Goal: Communication & Community: Answer question/provide support

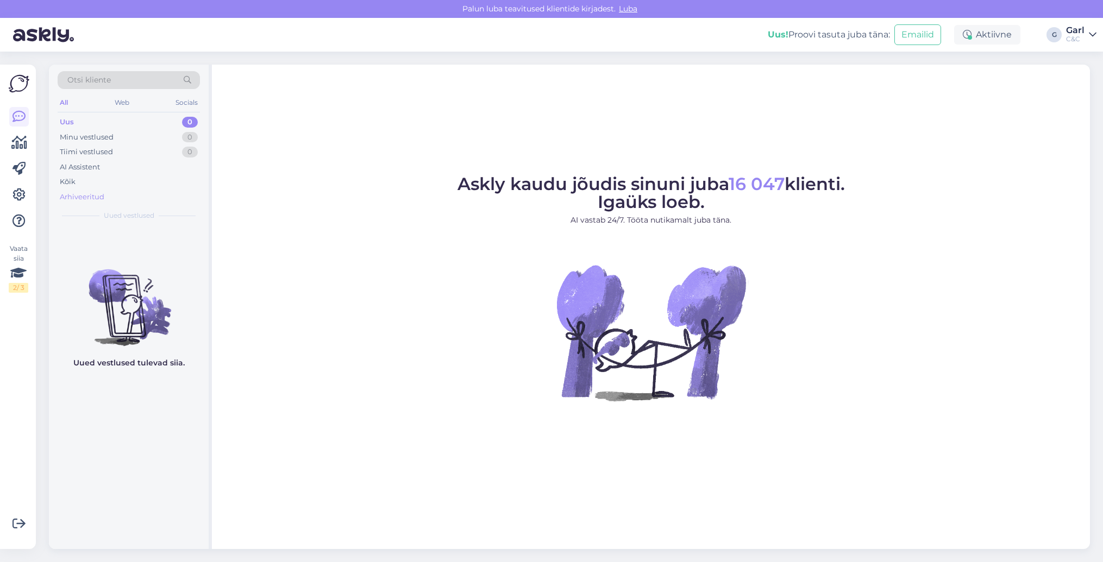
click at [134, 190] on div "Arhiveeritud" at bounding box center [129, 197] width 142 height 15
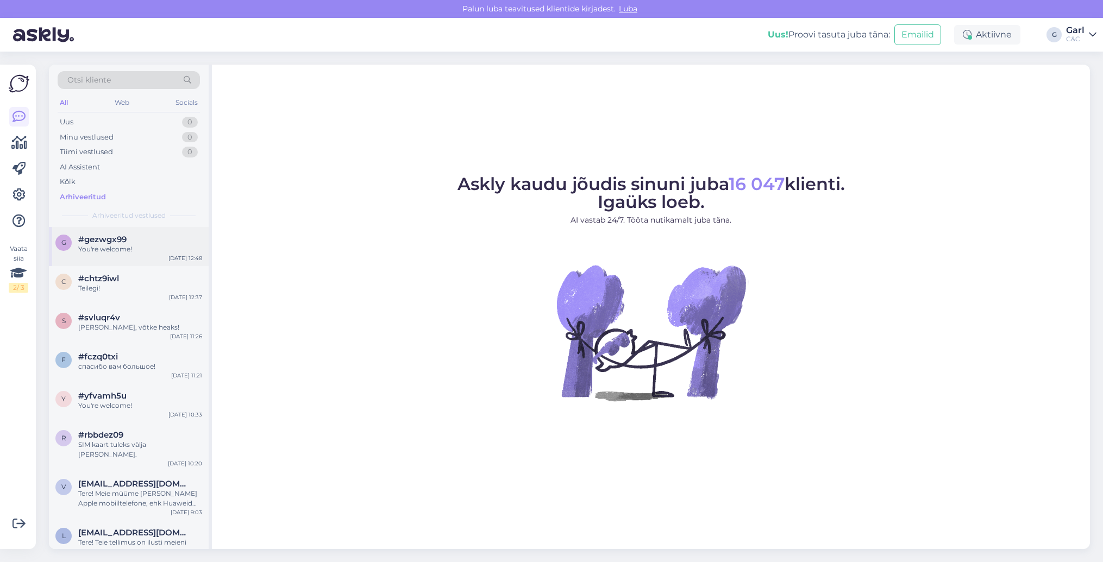
click at [134, 244] on div "You're welcome!" at bounding box center [140, 249] width 124 height 10
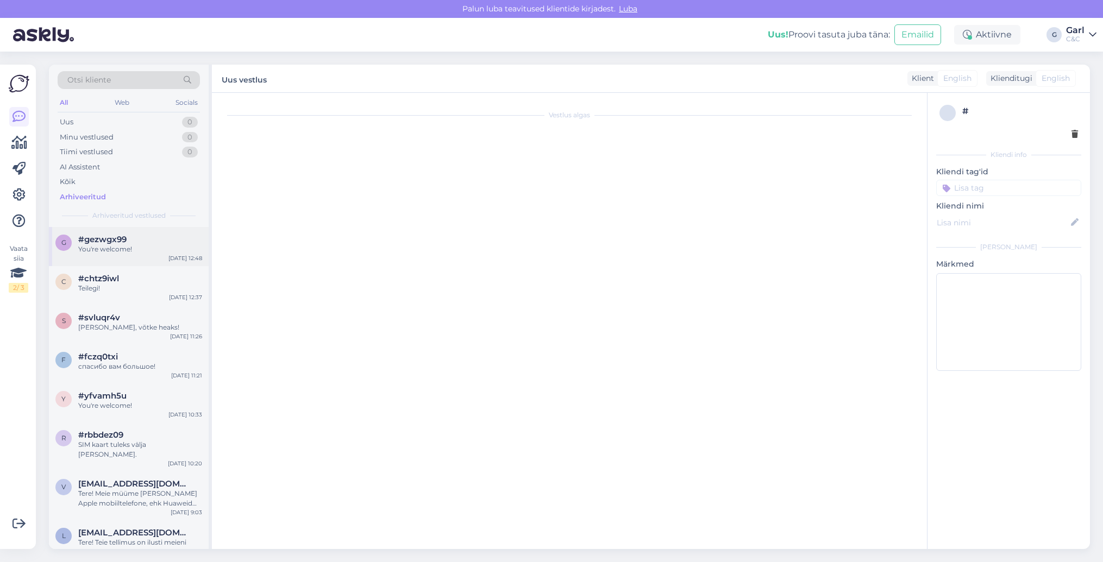
scroll to position [804, 0]
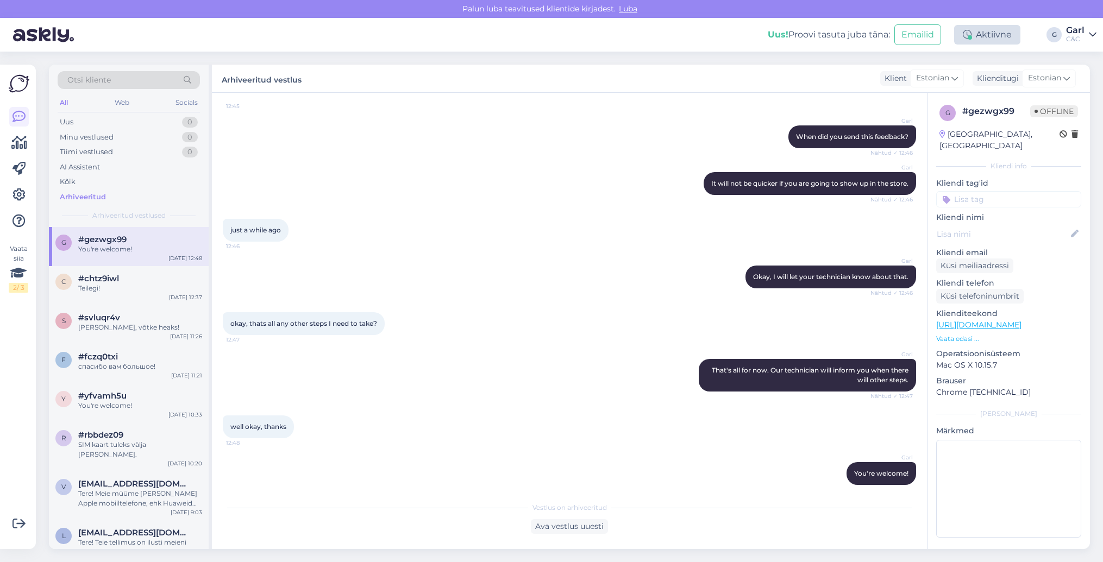
click at [987, 43] on div "Aktiivne" at bounding box center [987, 35] width 66 height 20
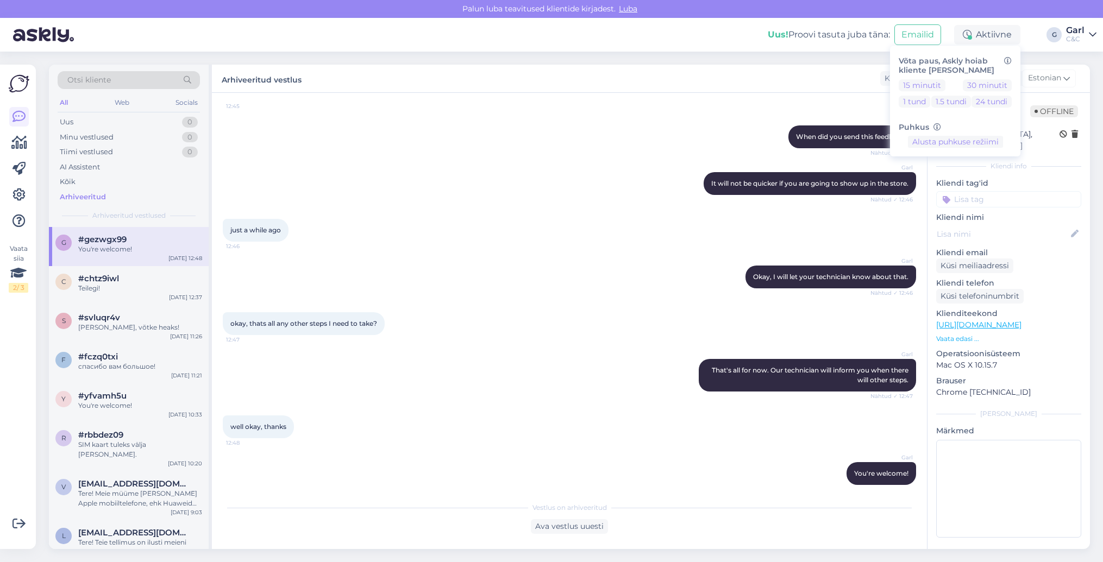
click at [622, 29] on div "Uus! Proovi tasuta juba täna: Emailid Aktiivne Võta paus, Askly hoiab kliente s…" at bounding box center [551, 35] width 1103 height 34
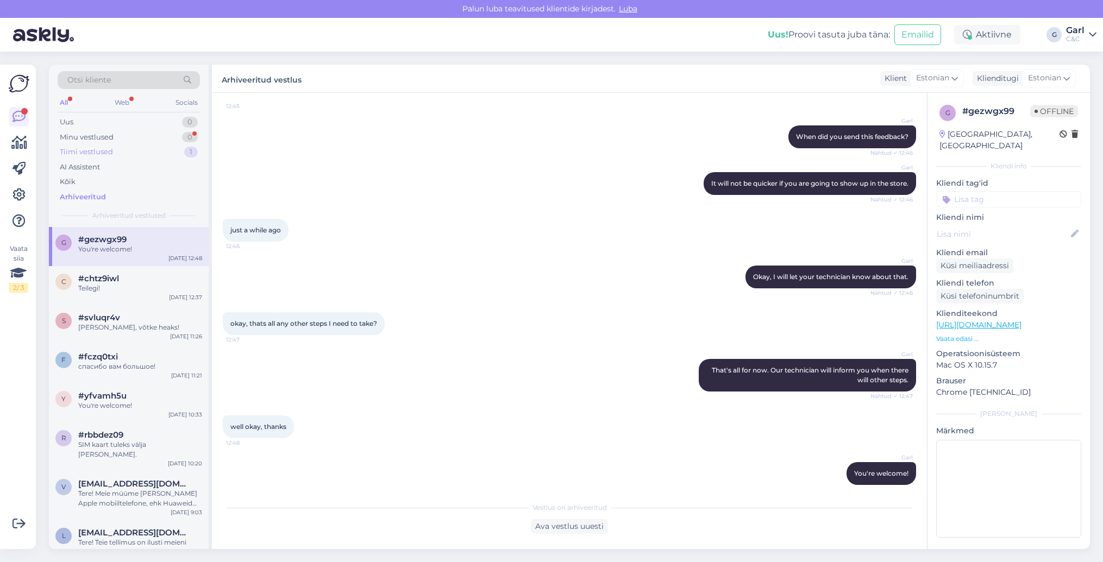
click at [169, 146] on div "Tiimi vestlused 1" at bounding box center [129, 152] width 142 height 15
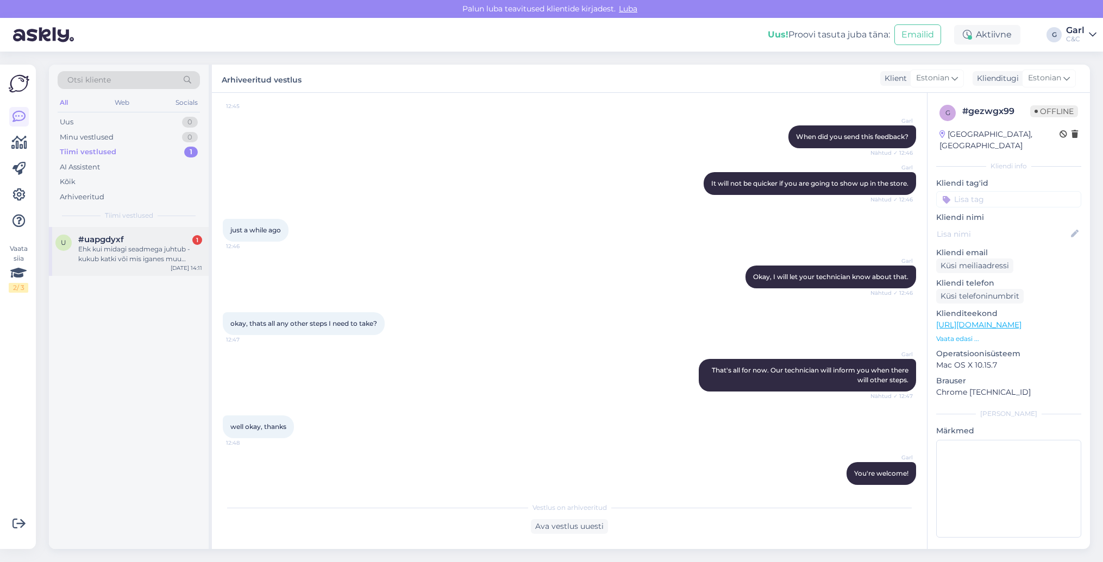
click at [150, 242] on div "#uapgdyxf 1" at bounding box center [140, 240] width 124 height 10
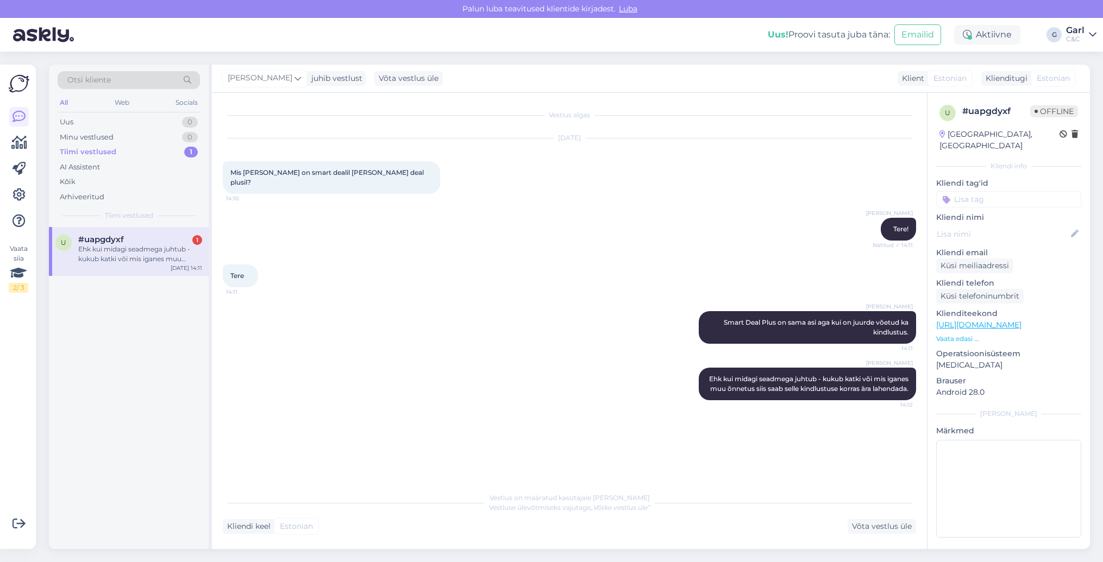
scroll to position [0, 0]
click at [175, 132] on div "Minu vestlused 0" at bounding box center [129, 137] width 142 height 15
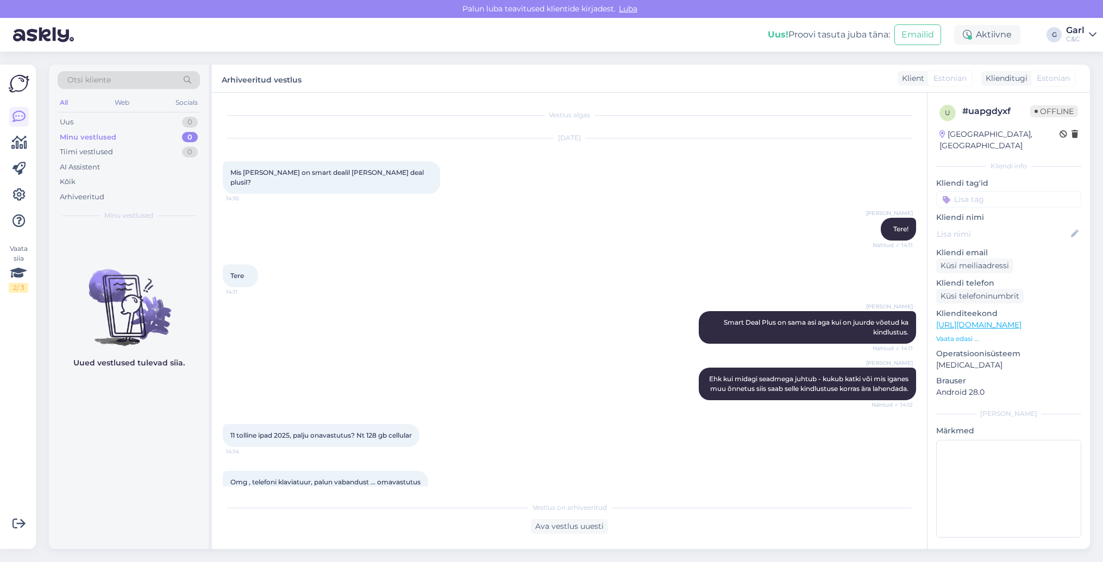
scroll to position [262, 0]
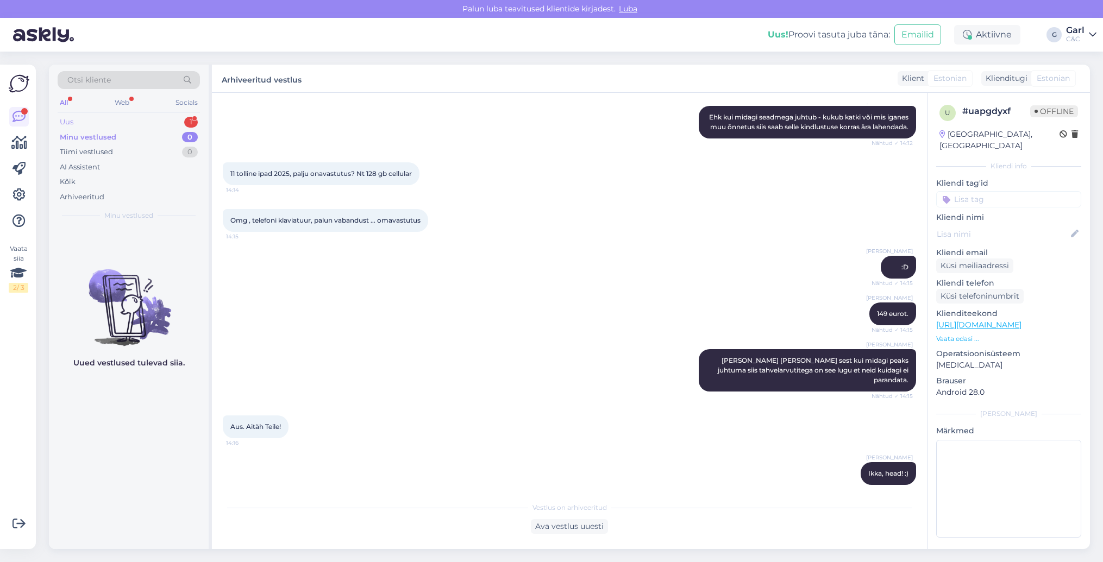
click at [172, 125] on div "Uus 1" at bounding box center [129, 122] width 142 height 15
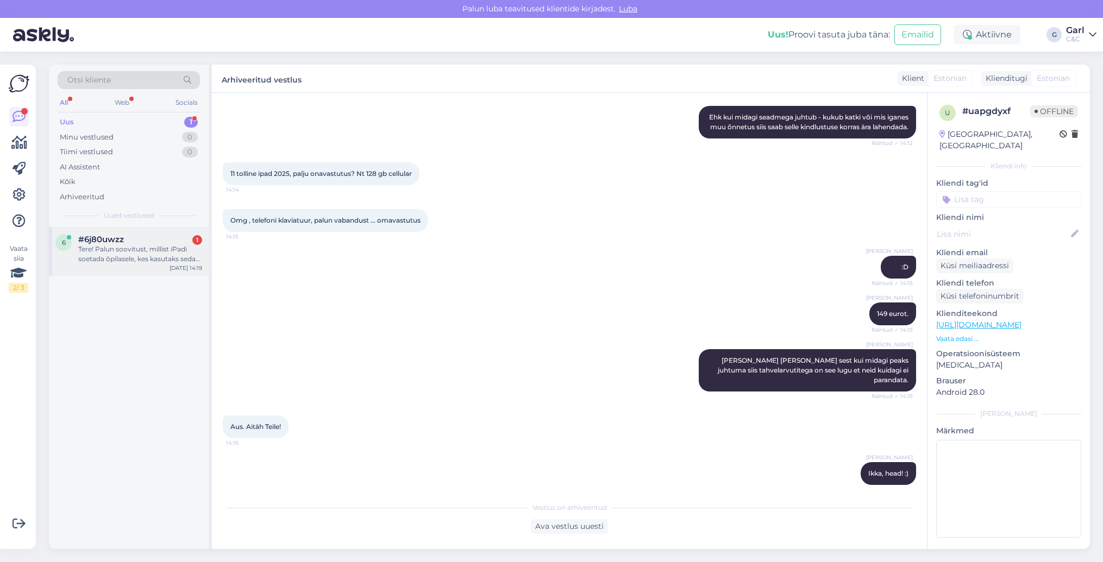
click at [153, 259] on div "Tere! Palun soovitust, millist iPadi soetada õpilasele, kes kasutaks seda õppet…" at bounding box center [140, 254] width 124 height 20
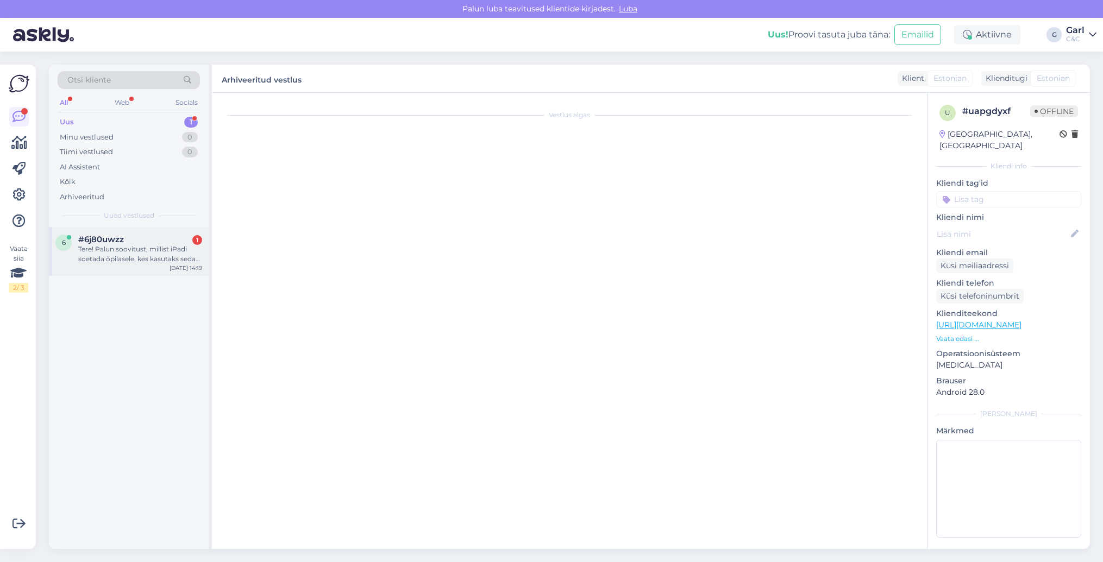
scroll to position [0, 0]
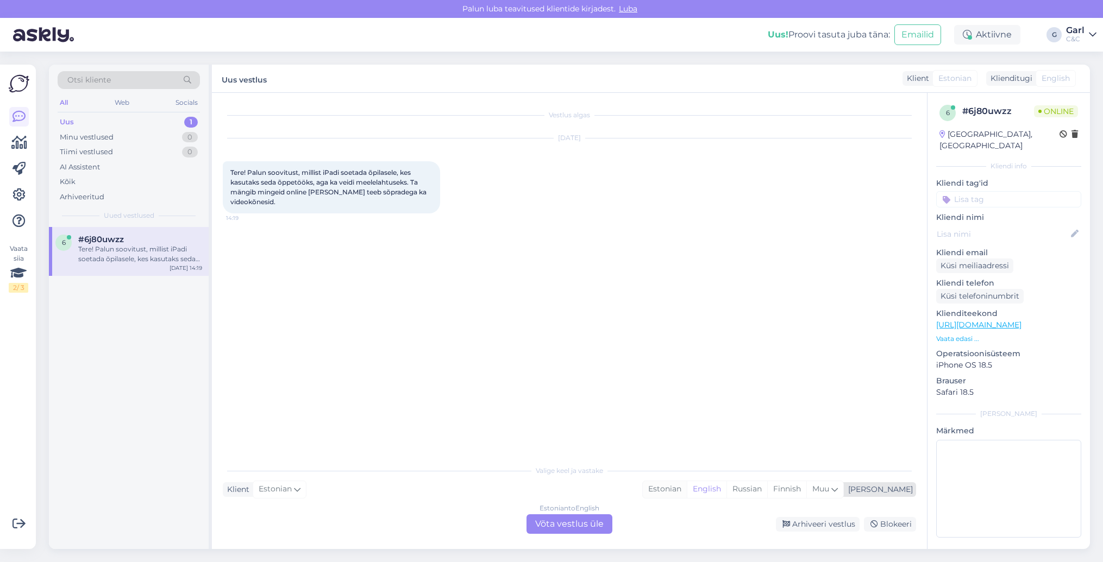
click at [687, 493] on div "Estonian" at bounding box center [665, 489] width 44 height 16
click at [572, 527] on div "Estonian to Estonian Võta vestlus üle" at bounding box center [569, 524] width 86 height 20
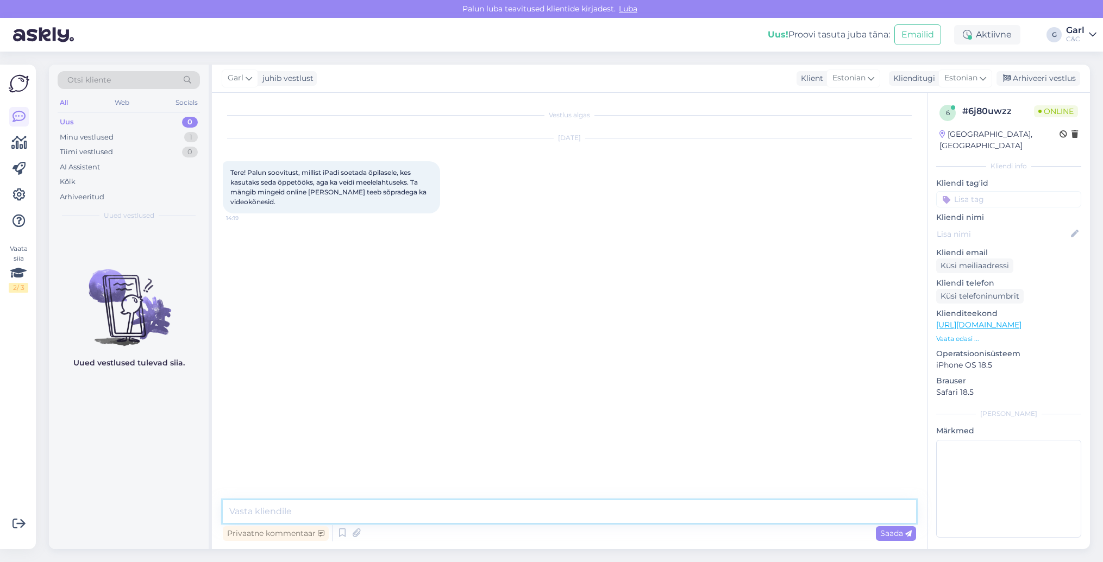
click at [572, 522] on textarea at bounding box center [569, 511] width 693 height 23
paste textarea "https://www.shop.cec.ee/ipad-air-11-2025?color=48&erply_storage=44&erply_wirele…"
type textarea "Tere! Sellisel juhul soovitan iPad Air mudelit - https://www.shop.cec.ee/ipad-a…"
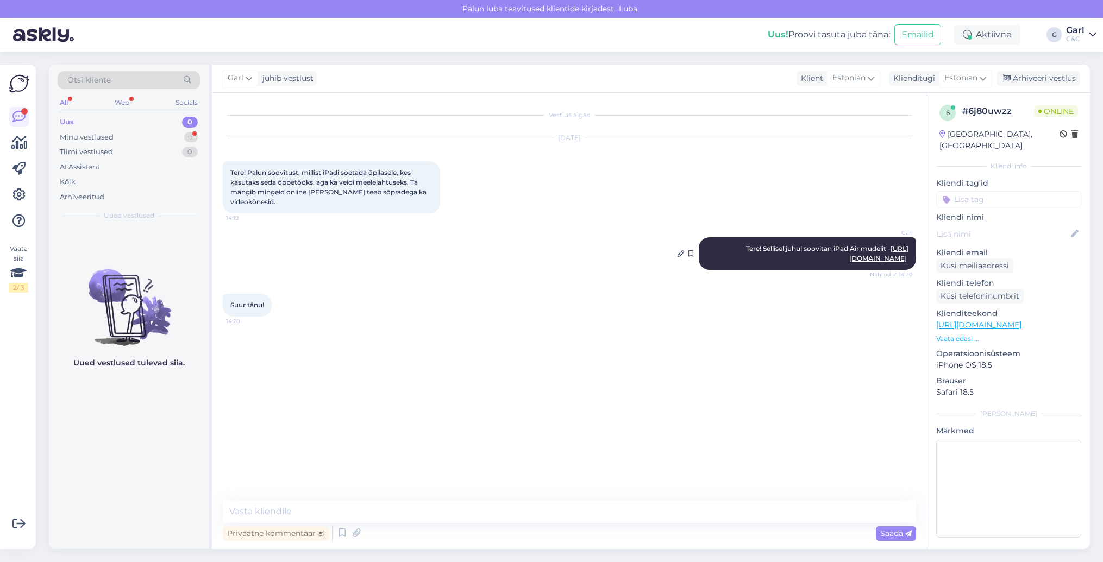
click at [849, 259] on link "https://www.shop.cec.ee/ipad-air-11-2025?color=48&erply_storage=44&erply_wirele…" at bounding box center [878, 253] width 59 height 18
click at [308, 504] on textarea at bounding box center [569, 511] width 693 height 23
type textarea "Ikka, võtke heaks!"
click at [1027, 78] on div "Arhiveeri vestlus" at bounding box center [1038, 78] width 84 height 15
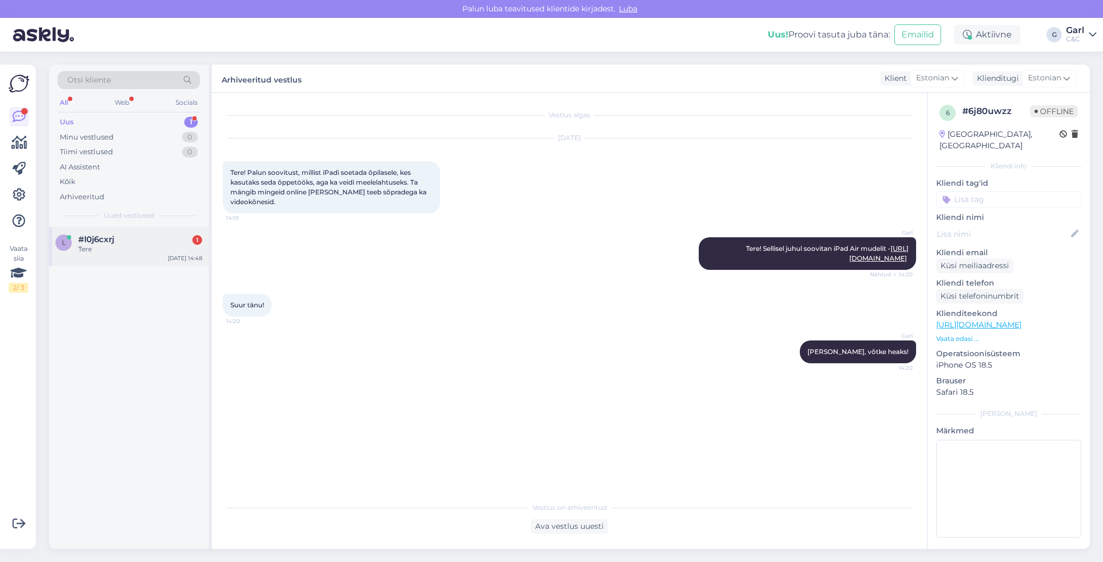
click at [174, 241] on div "#l0j6cxrj 1" at bounding box center [140, 240] width 124 height 10
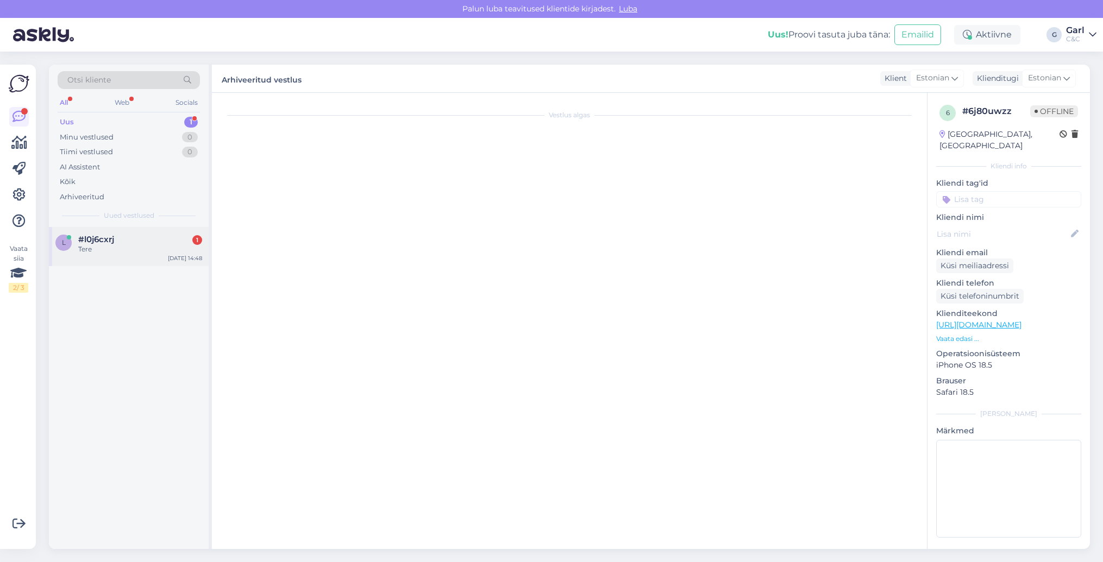
scroll to position [280, 0]
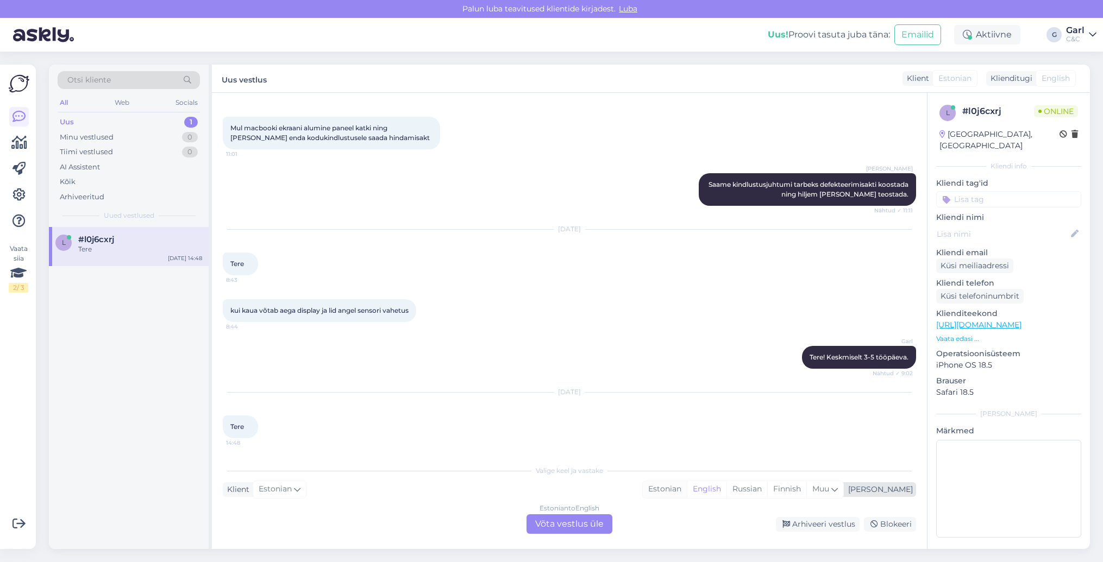
click at [687, 488] on div "Estonian" at bounding box center [665, 489] width 44 height 16
click at [569, 526] on div "Estonian to Estonian Võta vestlus üle" at bounding box center [569, 524] width 86 height 20
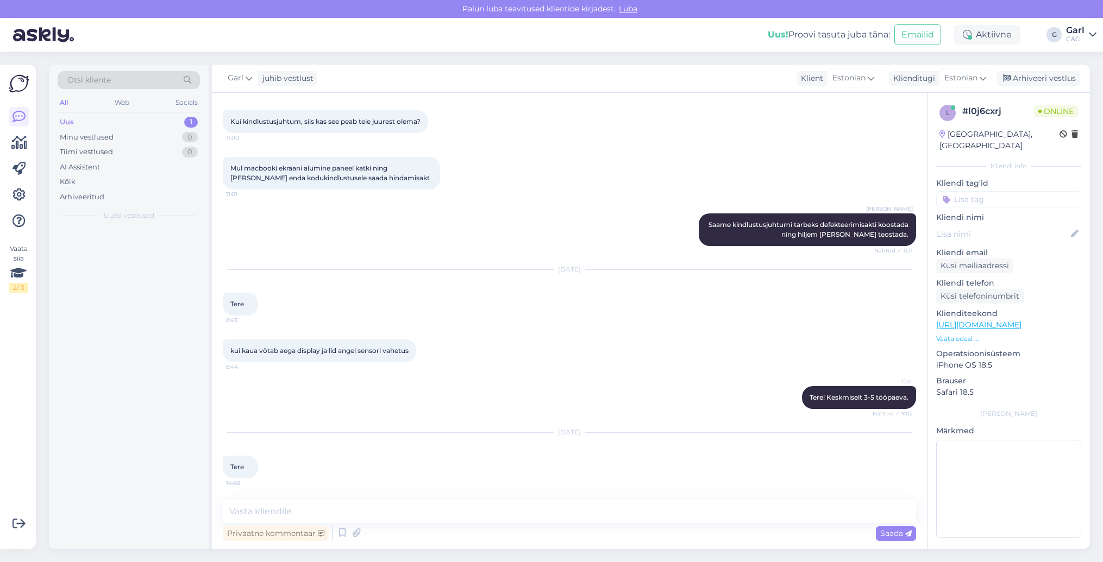
scroll to position [240, 0]
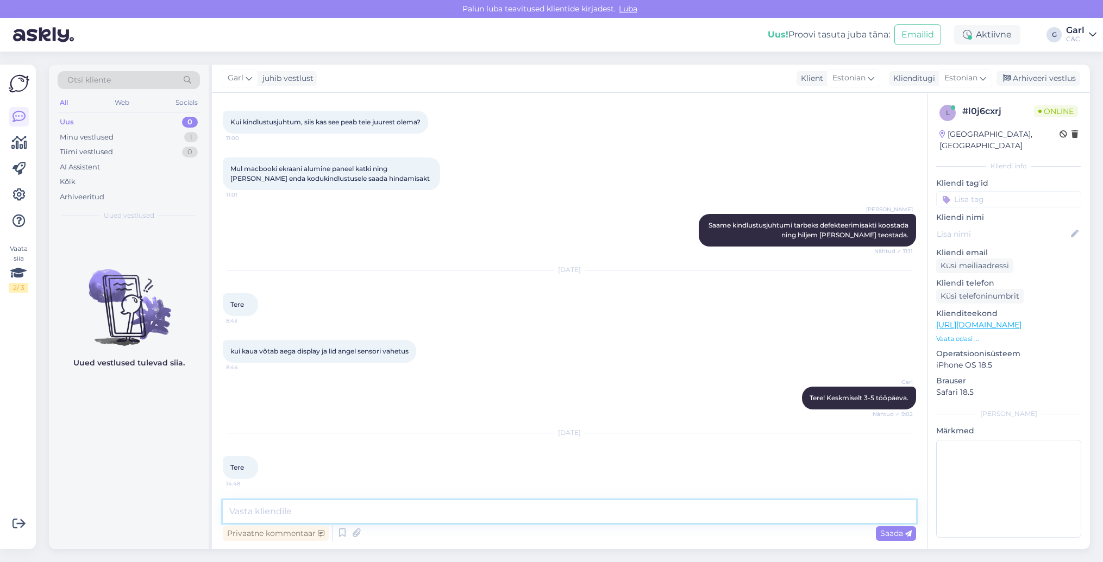
click at [568, 520] on textarea at bounding box center [569, 511] width 693 height 23
type textarea "Tere! Kuidas saan Teile abiks olla?"
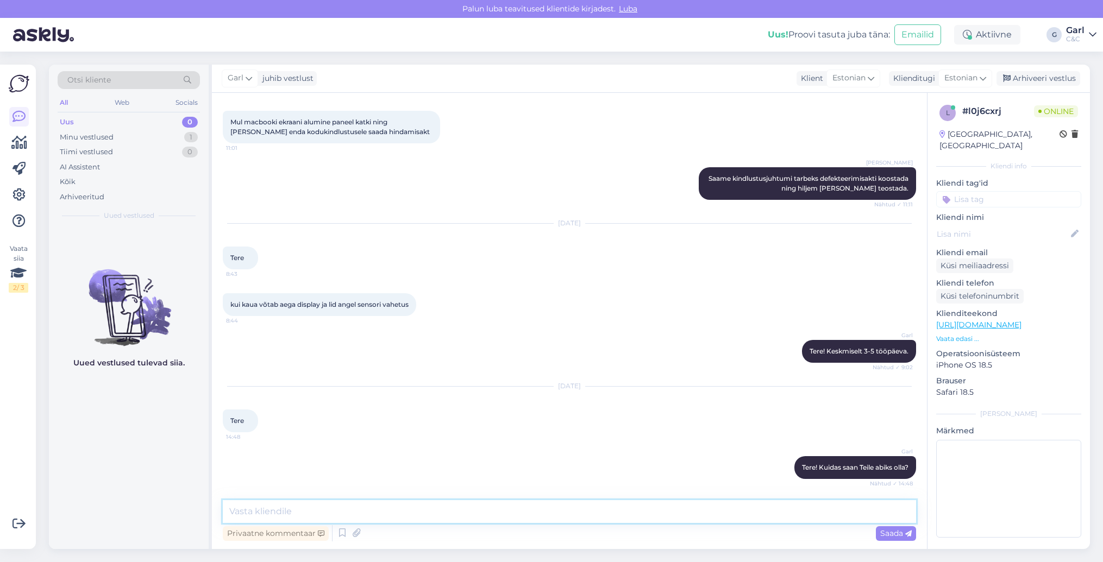
click at [569, 523] on textarea at bounding box center [569, 511] width 693 height 23
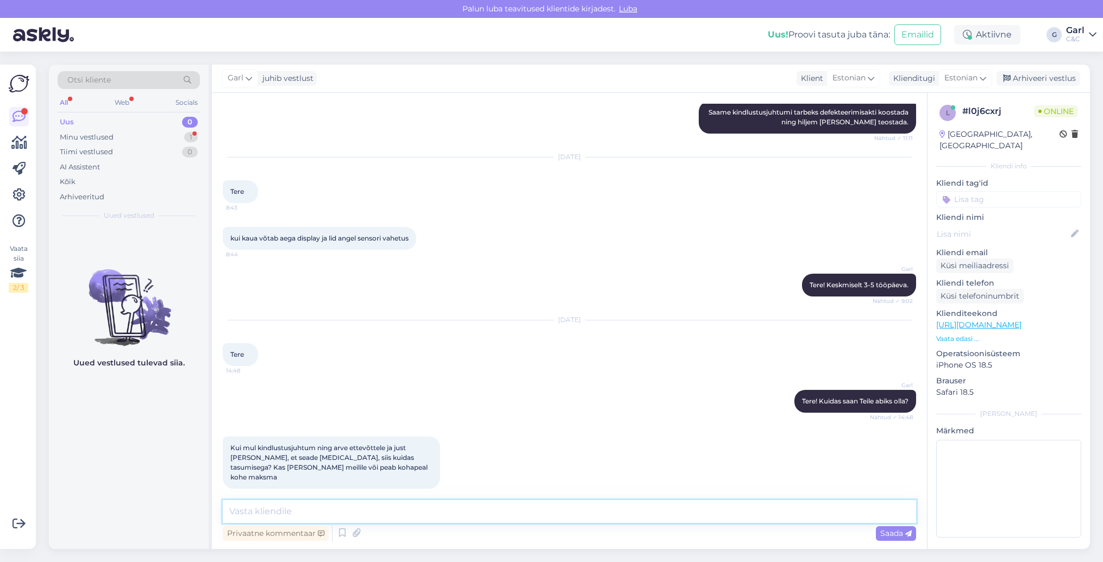
click at [456, 518] on textarea at bounding box center [569, 511] width 693 height 23
type textarea "Üldiselt peaks ikkagi kohapeal tasuma, kui ei ole just teine kokkulepe tehnikug…"
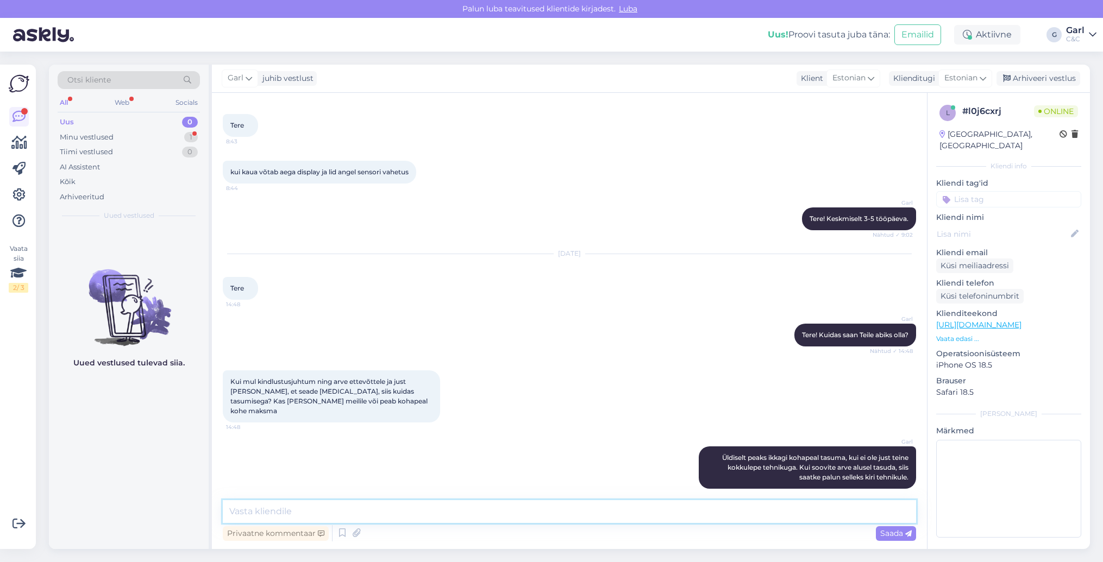
scroll to position [466, 0]
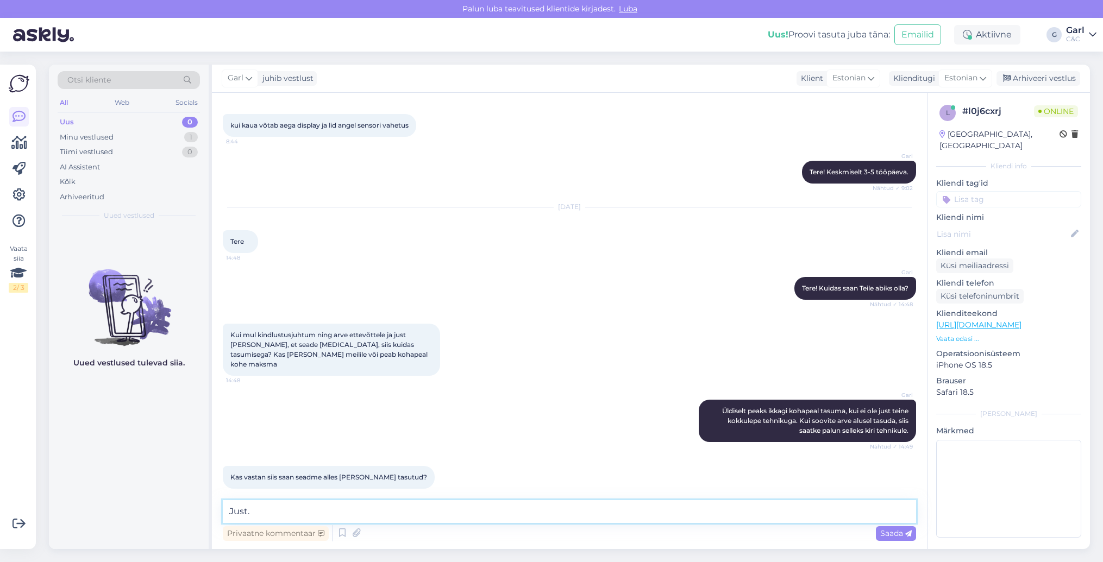
type textarea "Just."
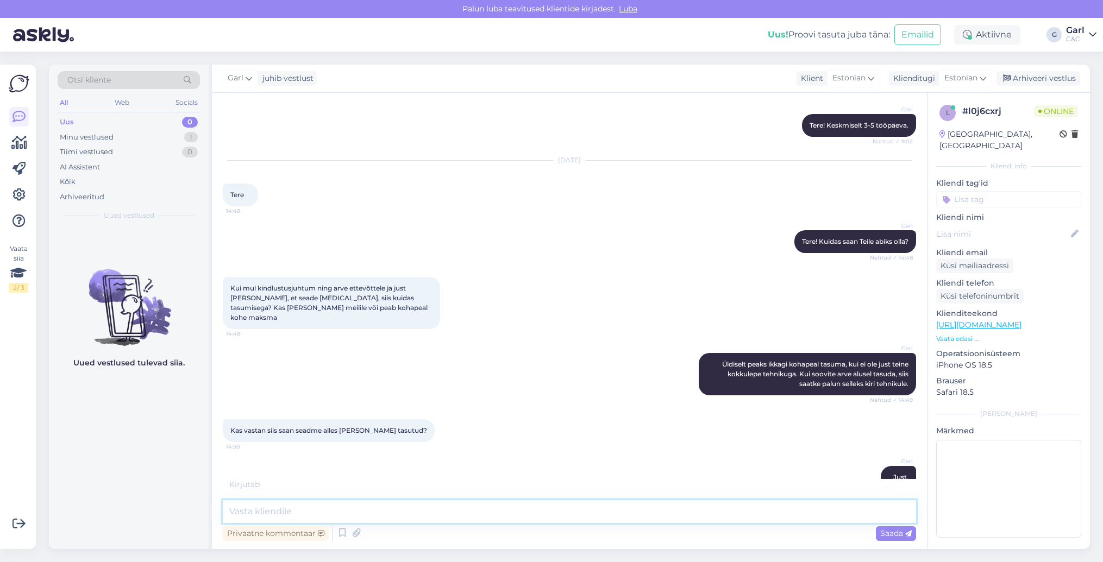
scroll to position [559, 0]
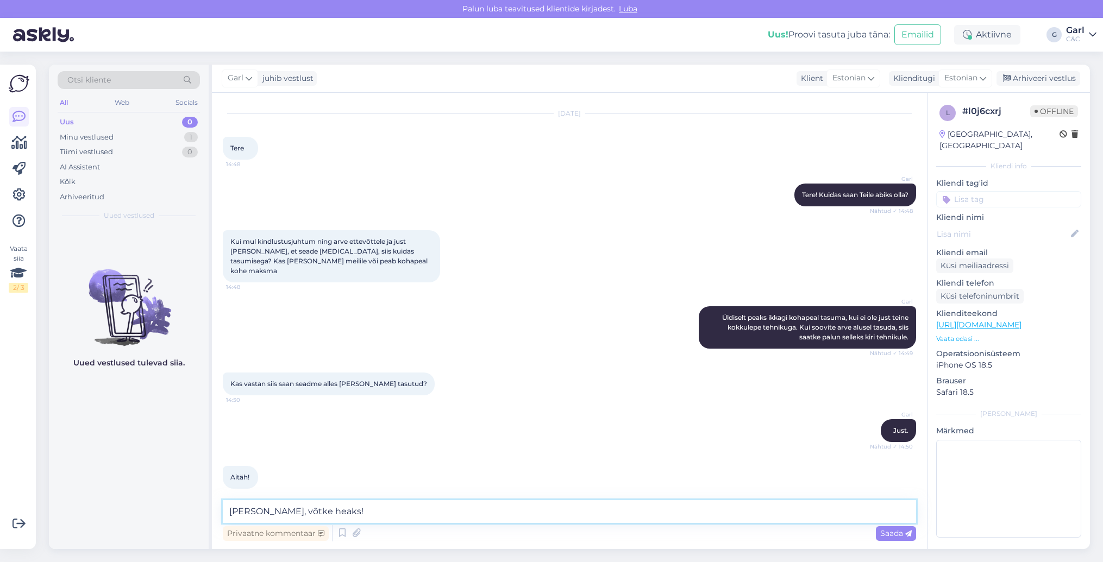
type textarea "Ikka, võtke heaks!"
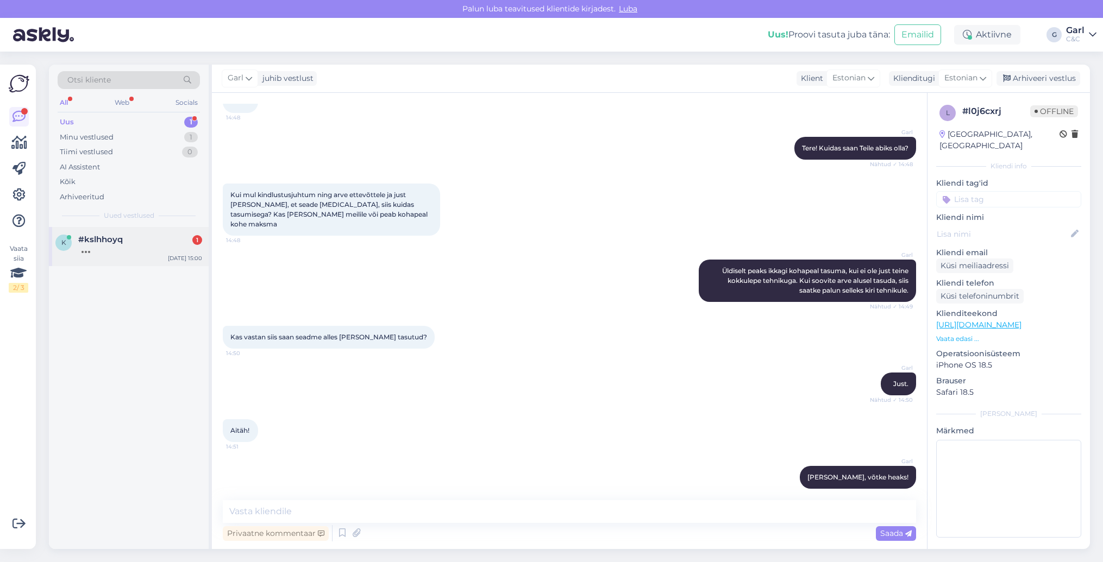
click at [155, 235] on div "#kslhhoyq 1" at bounding box center [140, 240] width 124 height 10
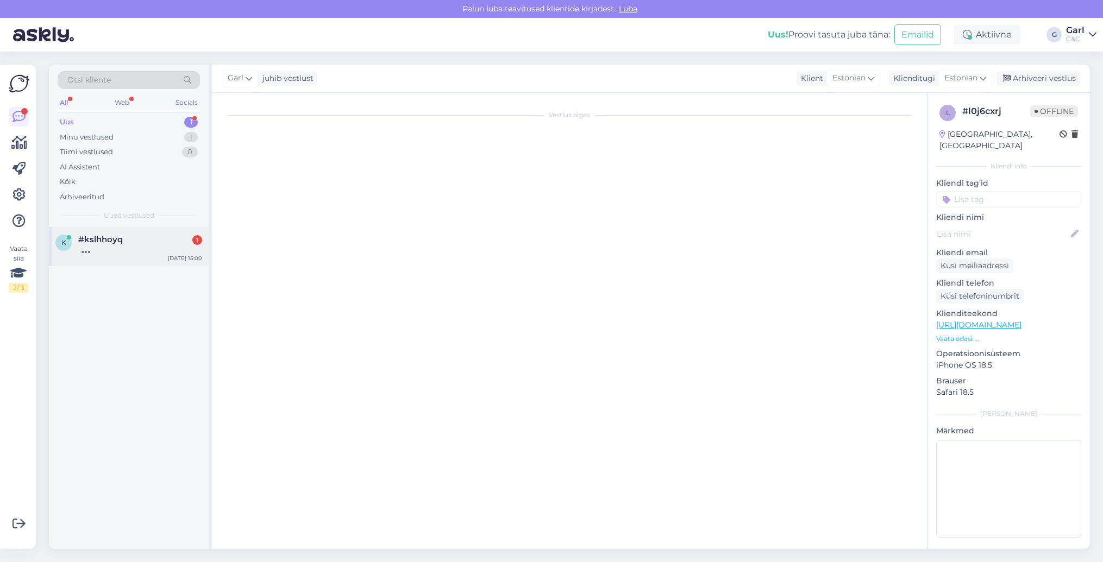
scroll to position [0, 0]
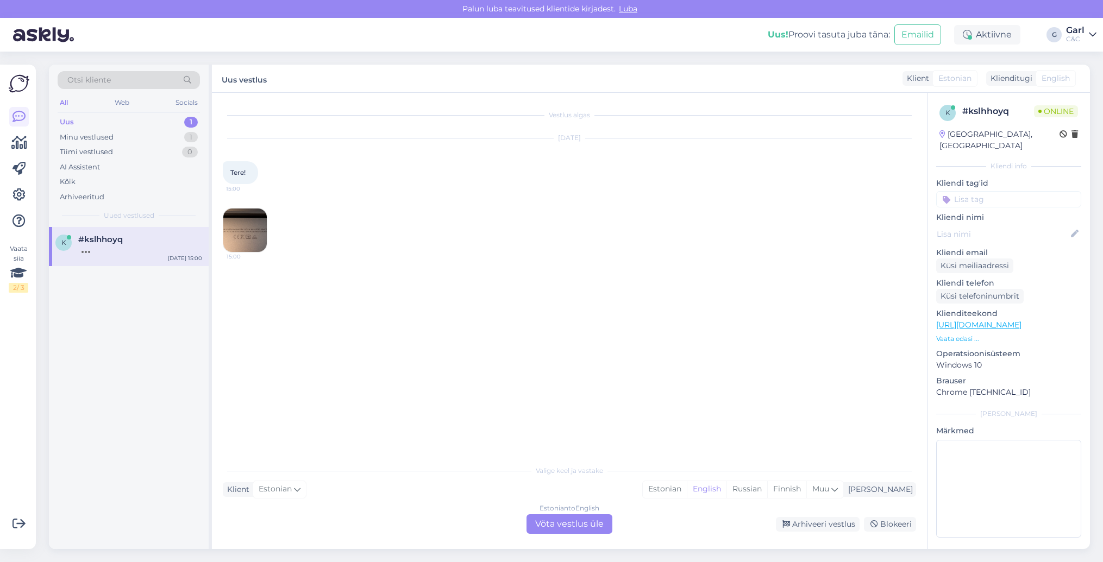
click at [234, 241] on img at bounding box center [244, 230] width 43 height 43
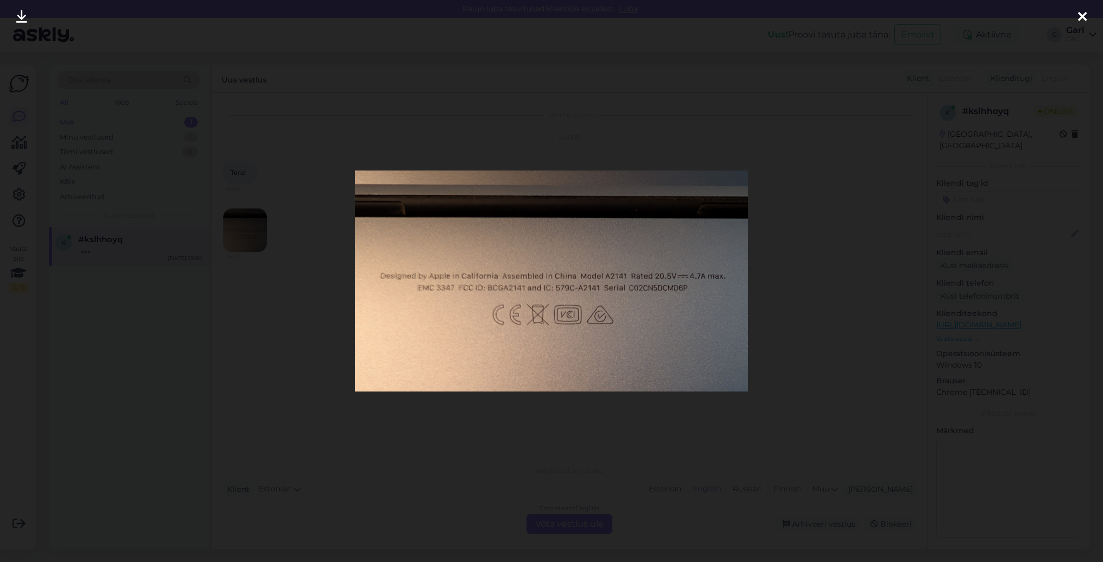
click at [254, 237] on div at bounding box center [551, 281] width 1103 height 562
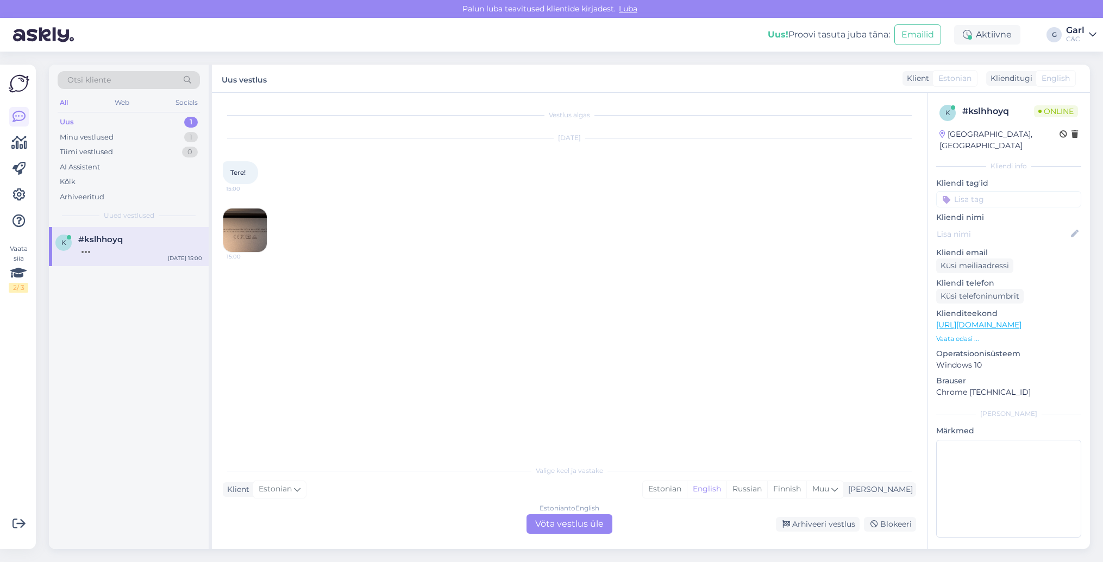
click at [254, 246] on img at bounding box center [244, 230] width 43 height 43
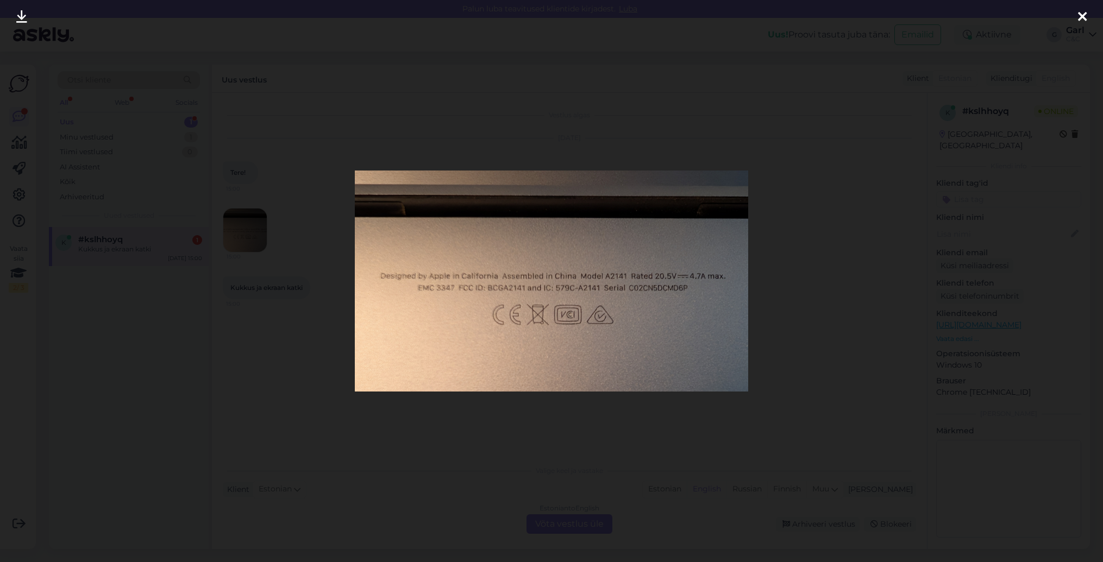
click at [208, 317] on div at bounding box center [551, 281] width 1103 height 562
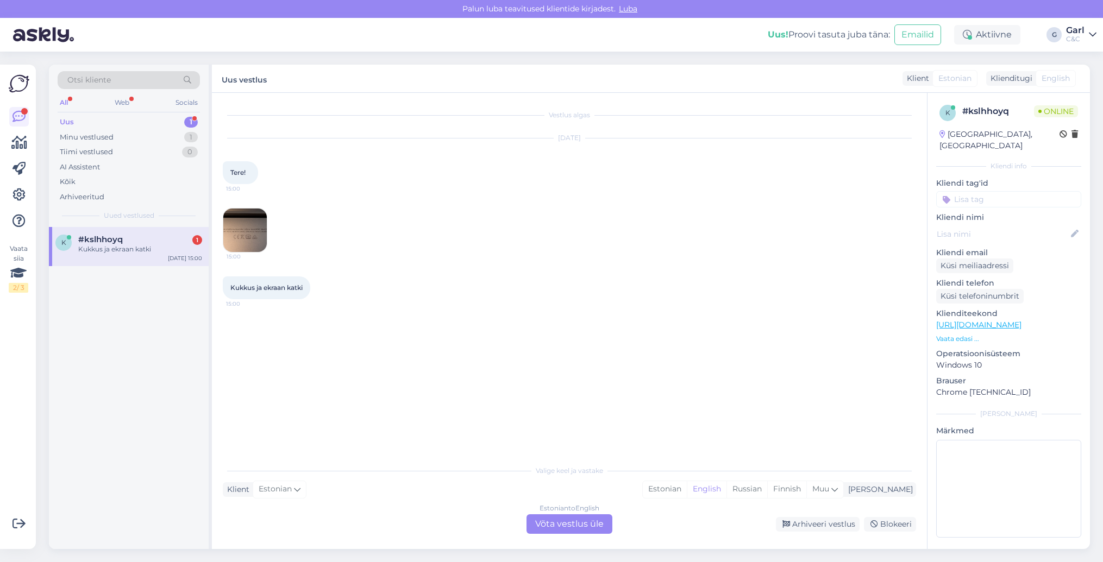
click at [243, 232] on img at bounding box center [244, 230] width 43 height 43
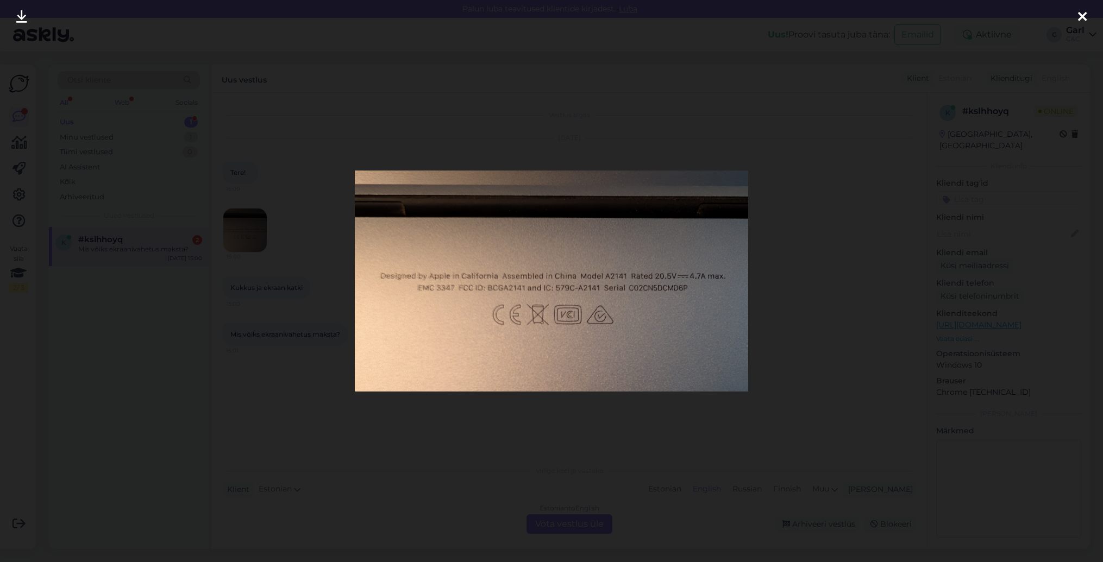
click at [217, 263] on div at bounding box center [551, 281] width 1103 height 562
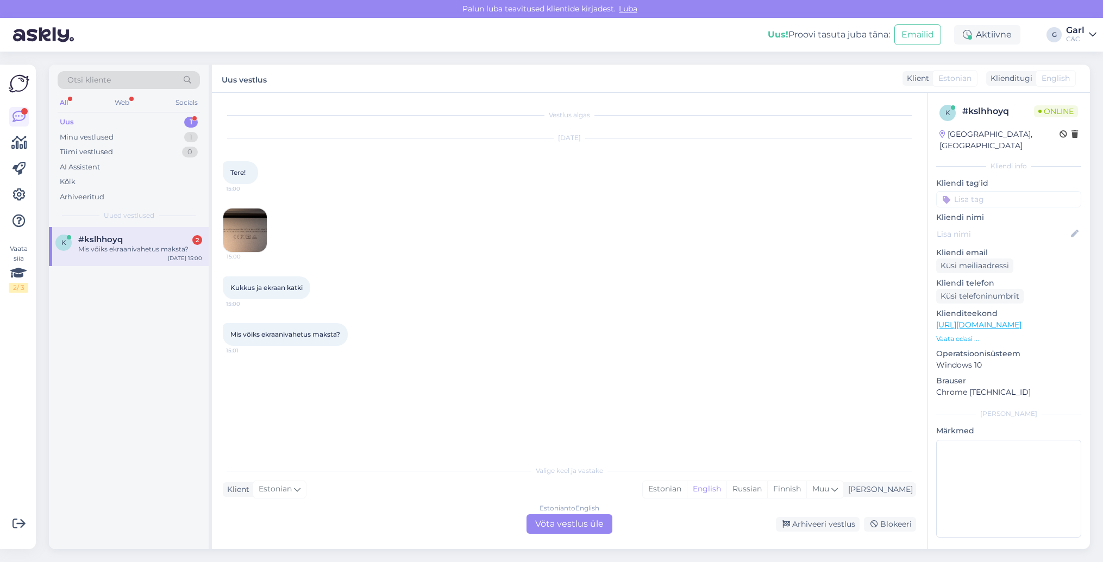
click at [241, 237] on img at bounding box center [244, 230] width 43 height 43
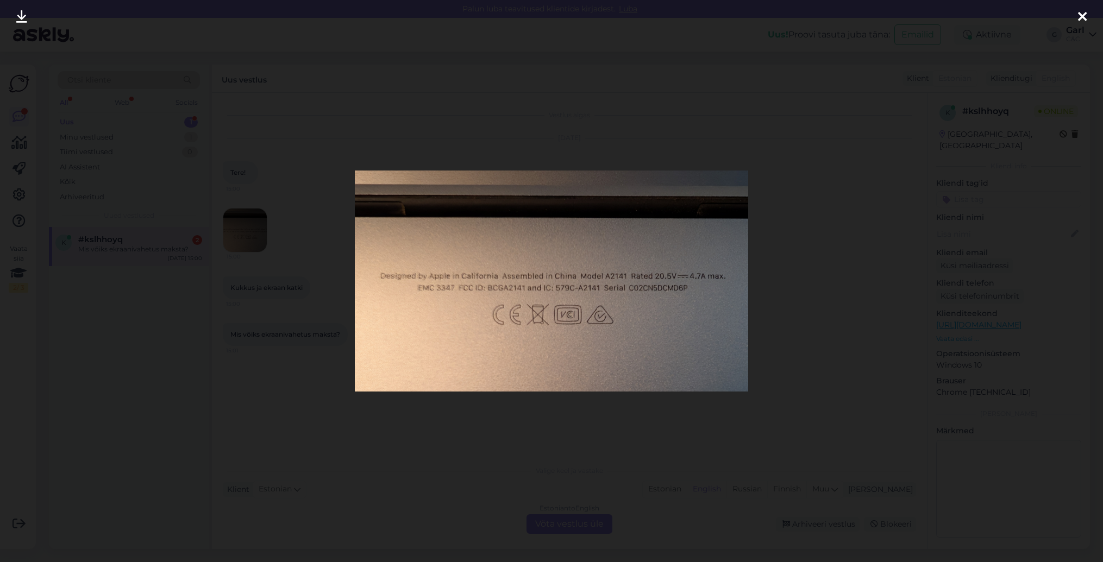
click at [267, 292] on div at bounding box center [551, 281] width 1103 height 562
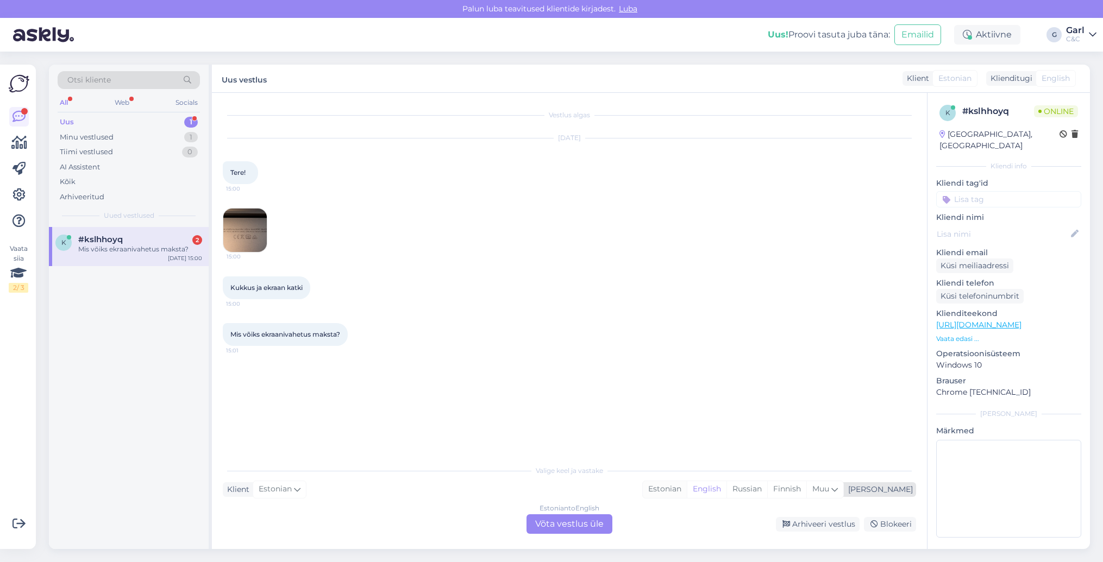
click at [687, 490] on div "Estonian" at bounding box center [665, 489] width 44 height 16
click at [539, 516] on div "Estonian to Estonian Võta vestlus üle" at bounding box center [569, 524] width 86 height 20
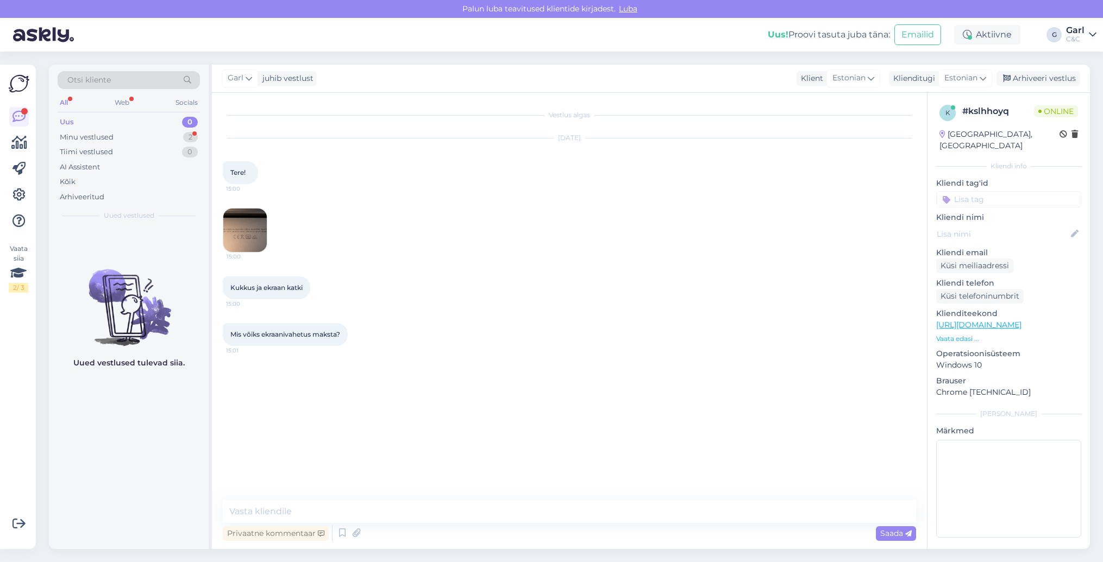
click at [537, 499] on div "Vestlus algas Aug 22 2025 Tere! 15:00 15:00 Kukkus ja ekraan katki 15:00 Mis võ…" at bounding box center [569, 321] width 715 height 456
click at [530, 523] on textarea at bounding box center [569, 511] width 693 height 23
type textarea "Tere! Kas saaksite palun seerianumbri siia kirjutada?"
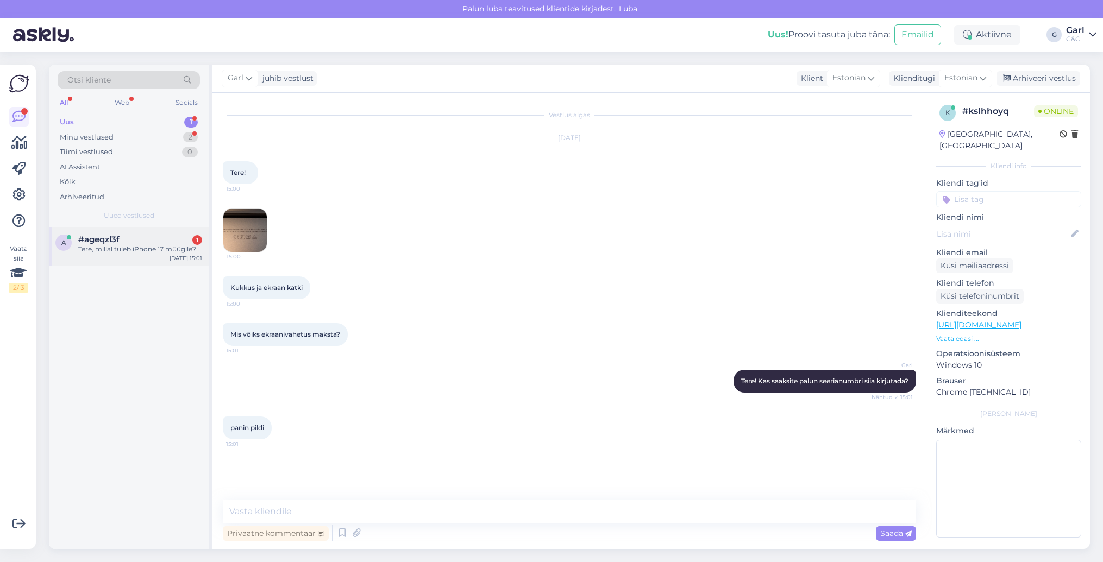
click at [152, 236] on div "#ageqzl3f 1" at bounding box center [140, 240] width 124 height 10
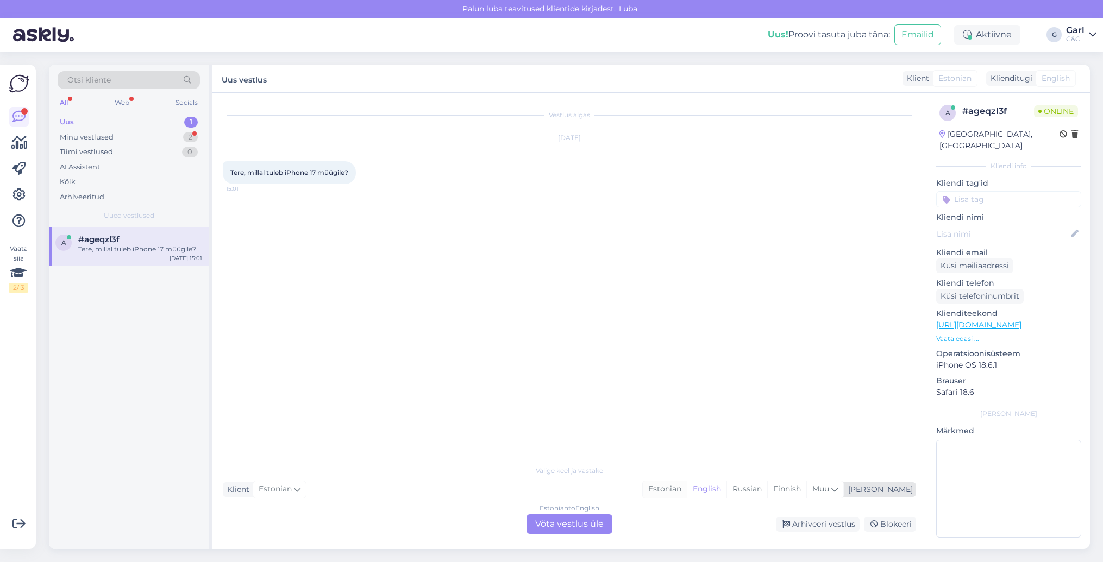
click at [687, 484] on div "Estonian" at bounding box center [665, 489] width 44 height 16
click at [585, 522] on div "Estonian to Estonian Võta vestlus üle" at bounding box center [569, 524] width 86 height 20
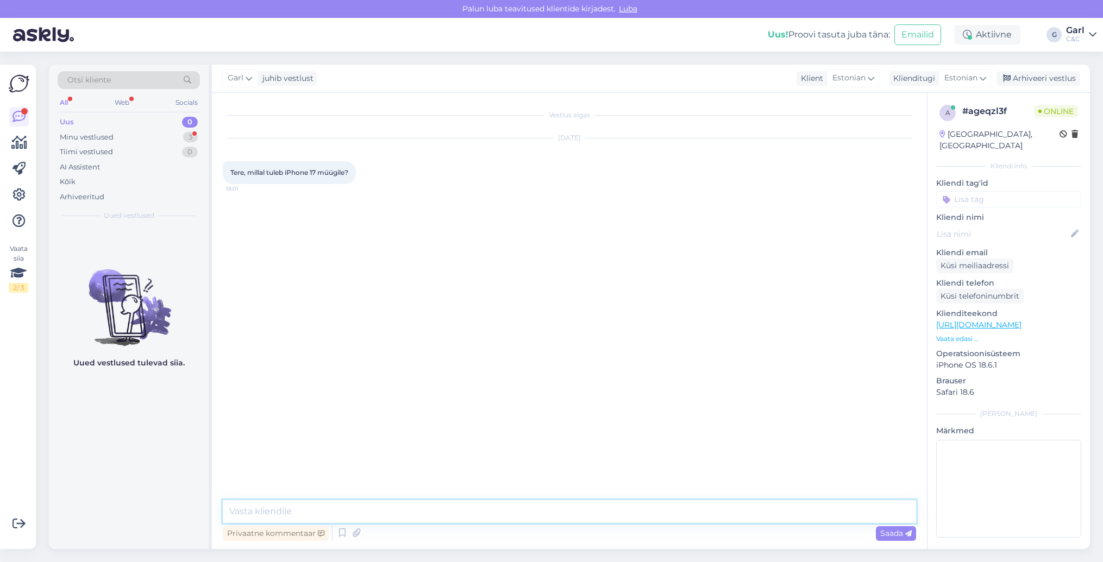
click at [585, 522] on textarea at bounding box center [569, 511] width 693 height 23
type textarea "Tere! Enne kui Apple ei ole seda infot avalikustanud, siis ei oska ka paraku se…"
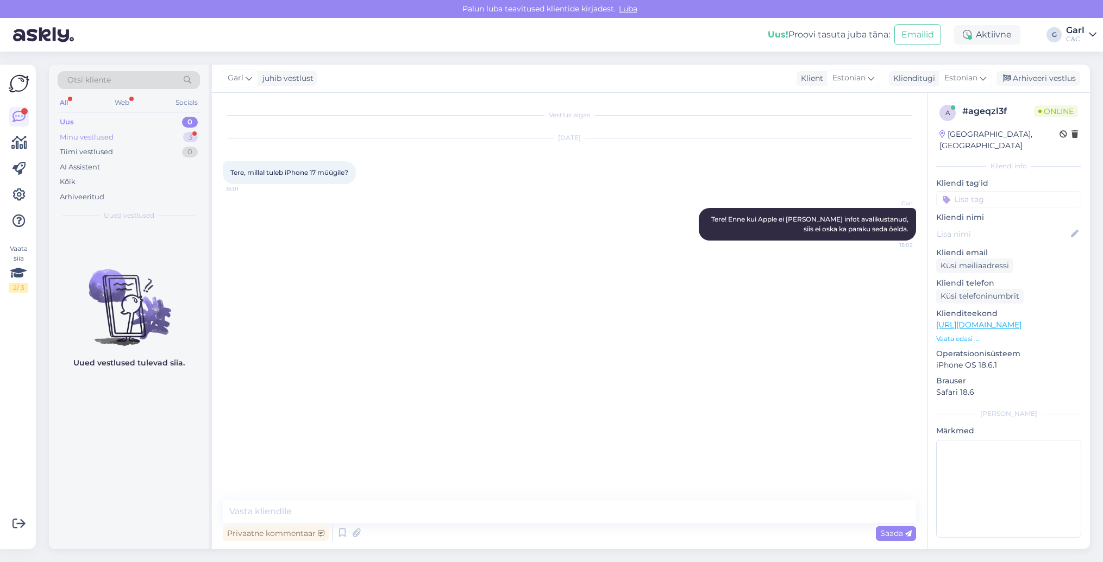
click at [191, 137] on div "3" at bounding box center [190, 137] width 15 height 11
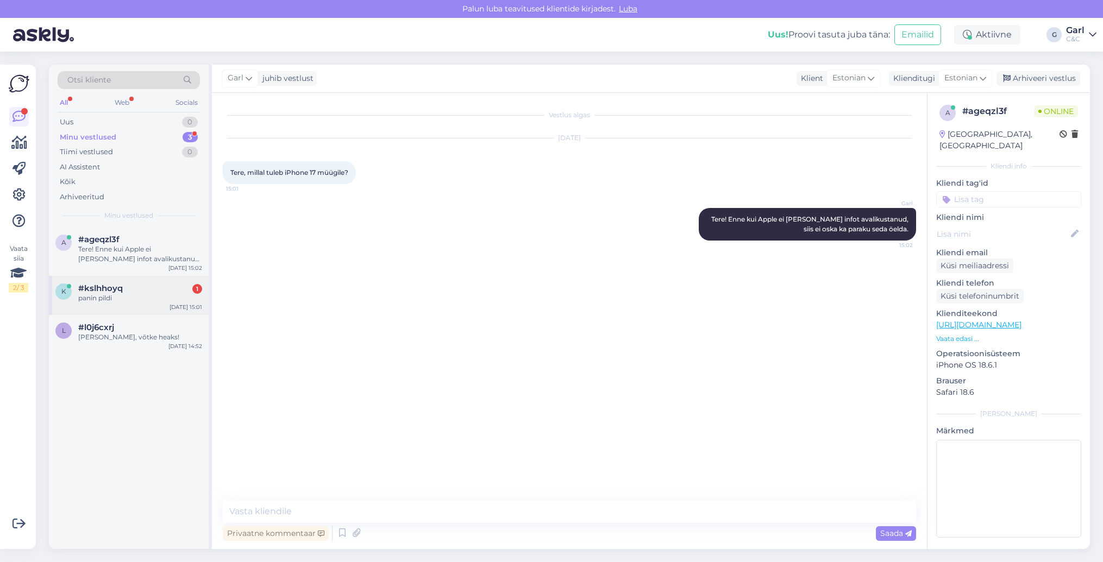
click at [150, 299] on div "panin pildi" at bounding box center [140, 298] width 124 height 10
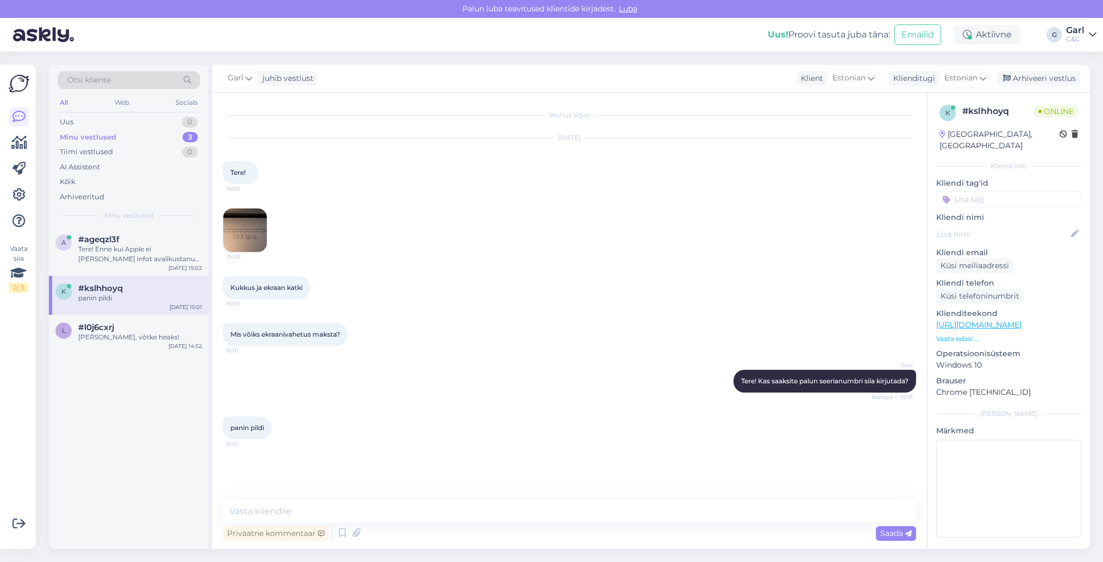
click at [243, 231] on img at bounding box center [244, 230] width 43 height 43
click at [240, 227] on img at bounding box center [244, 230] width 43 height 43
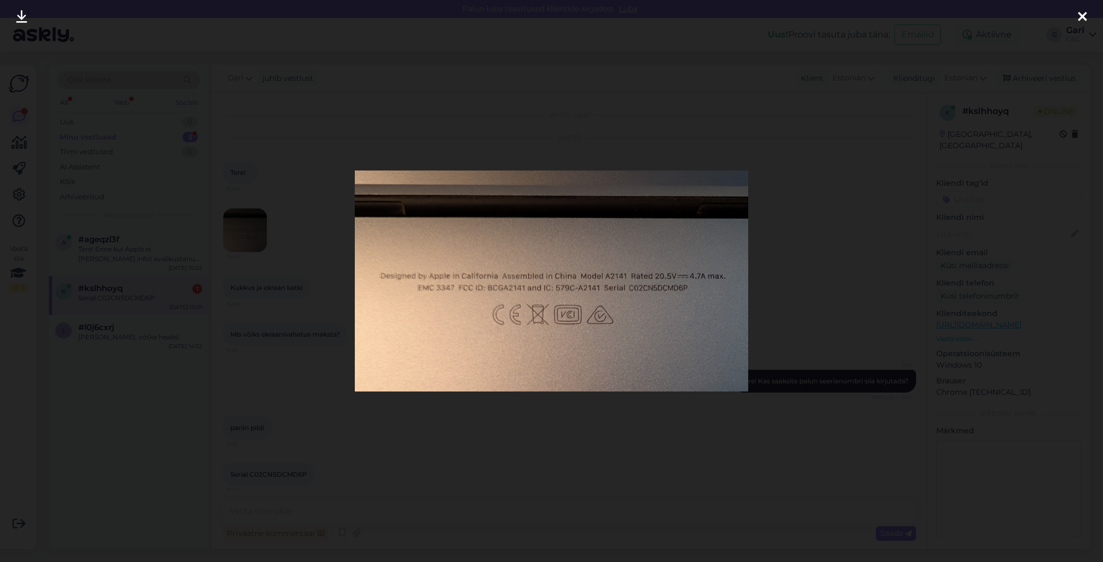
scroll to position [7, 0]
click at [193, 143] on div at bounding box center [551, 281] width 1103 height 562
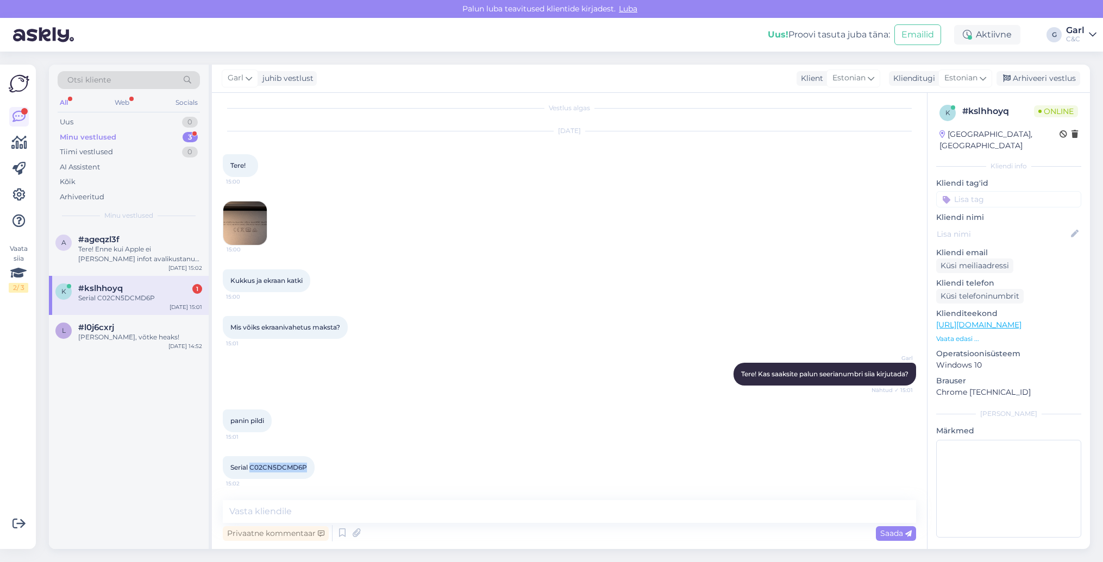
drag, startPoint x: 252, startPoint y: 468, endPoint x: 308, endPoint y: 467, distance: 56.0
click at [308, 467] on div "Serial C02CN5DCMD6P 15:02" at bounding box center [269, 467] width 92 height 23
copy span "C02CN5DCMD6P"
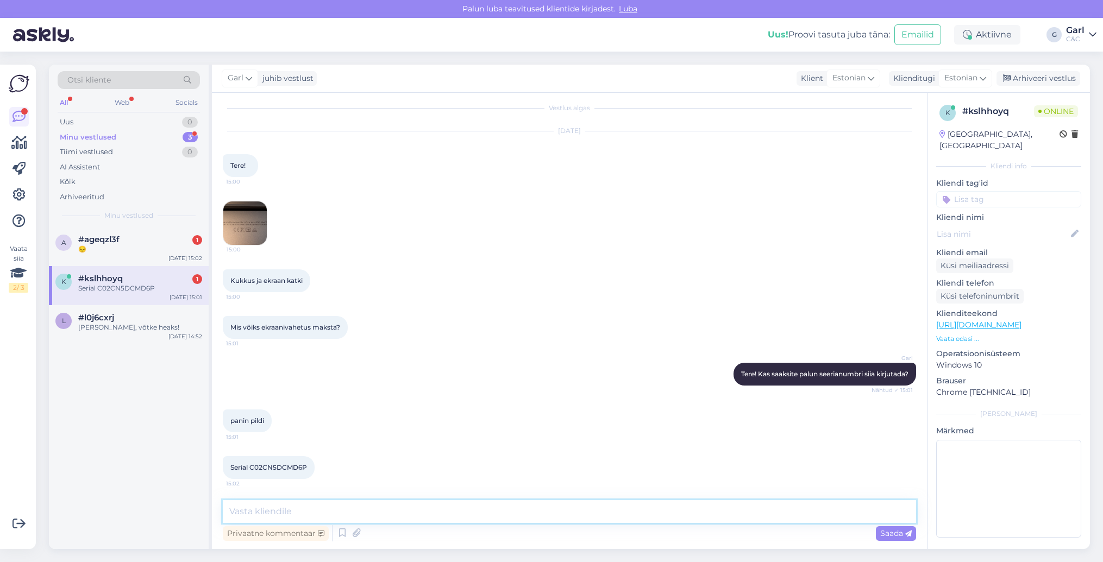
click at [299, 509] on textarea at bounding box center [569, 511] width 693 height 23
type textarea "Selle mudeli ekraanivahetus maksab 821€ + 79€ töötasu."
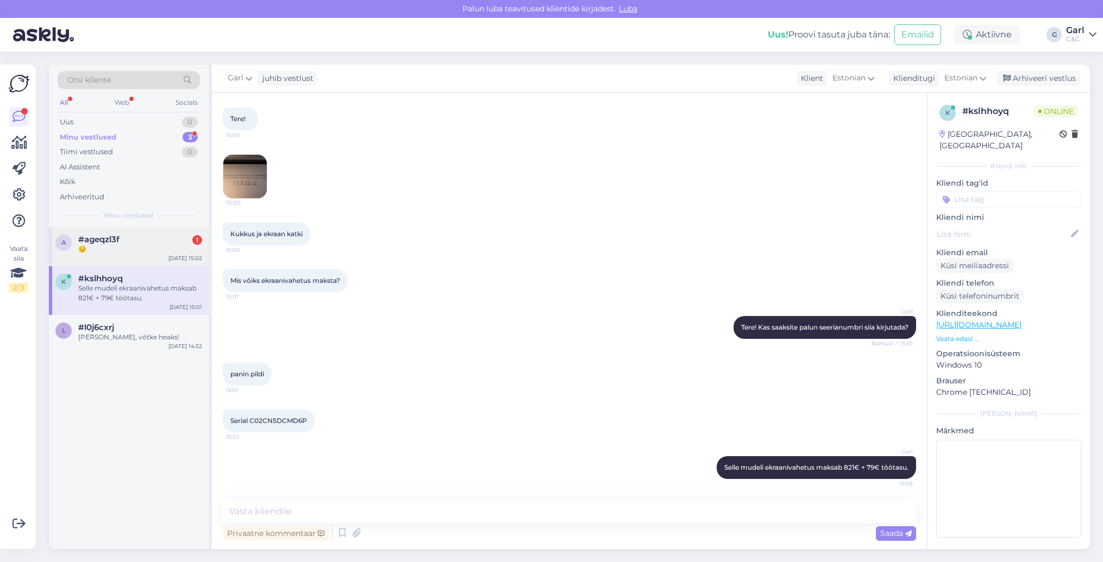
click at [160, 236] on div "#ageqzl3f 1" at bounding box center [140, 240] width 124 height 10
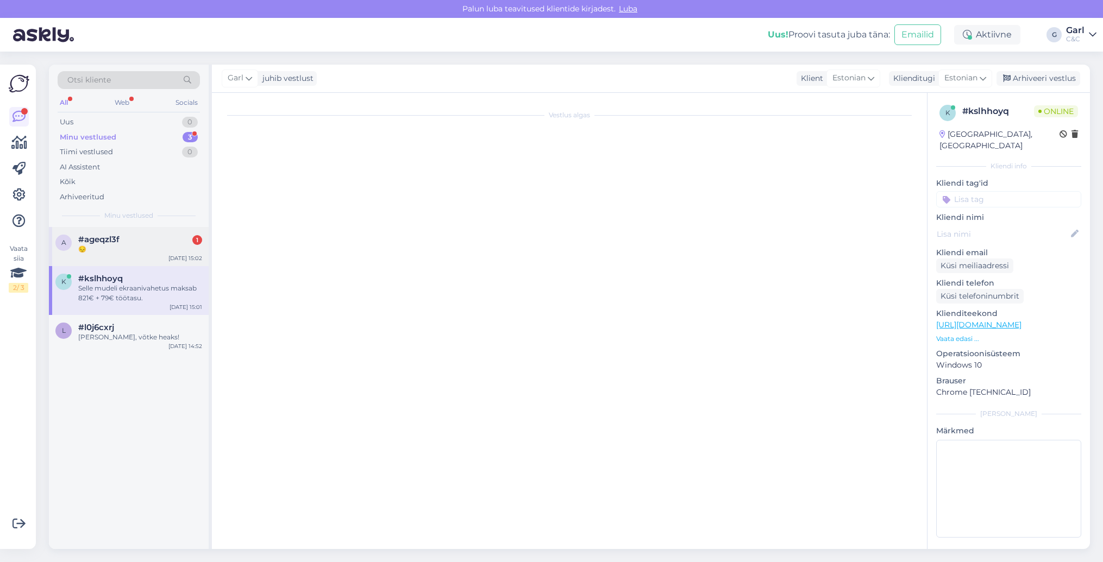
scroll to position [0, 0]
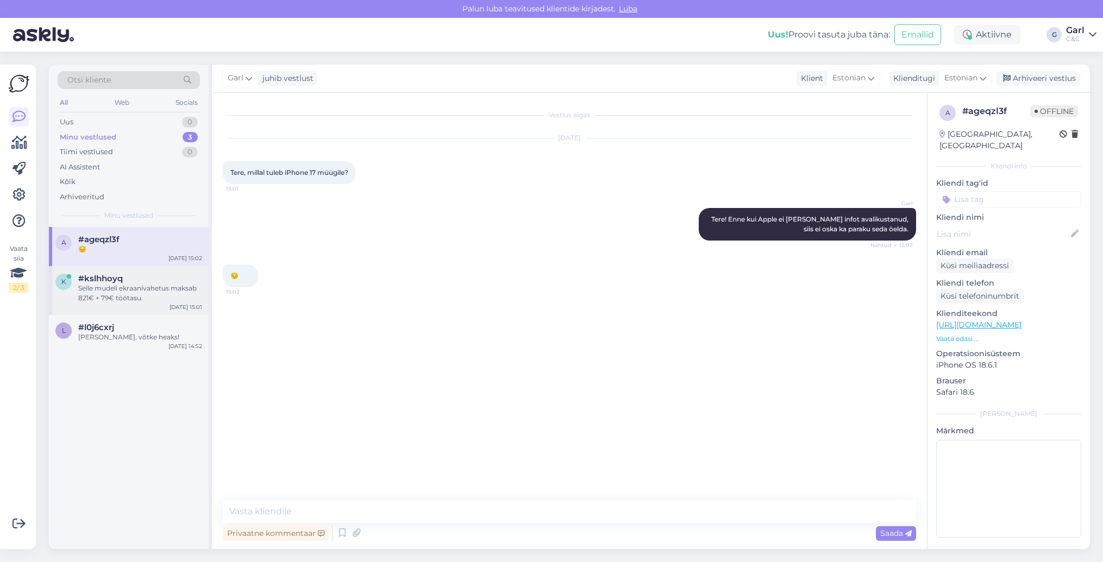
click at [152, 280] on div "#kslhhoyq" at bounding box center [140, 279] width 124 height 10
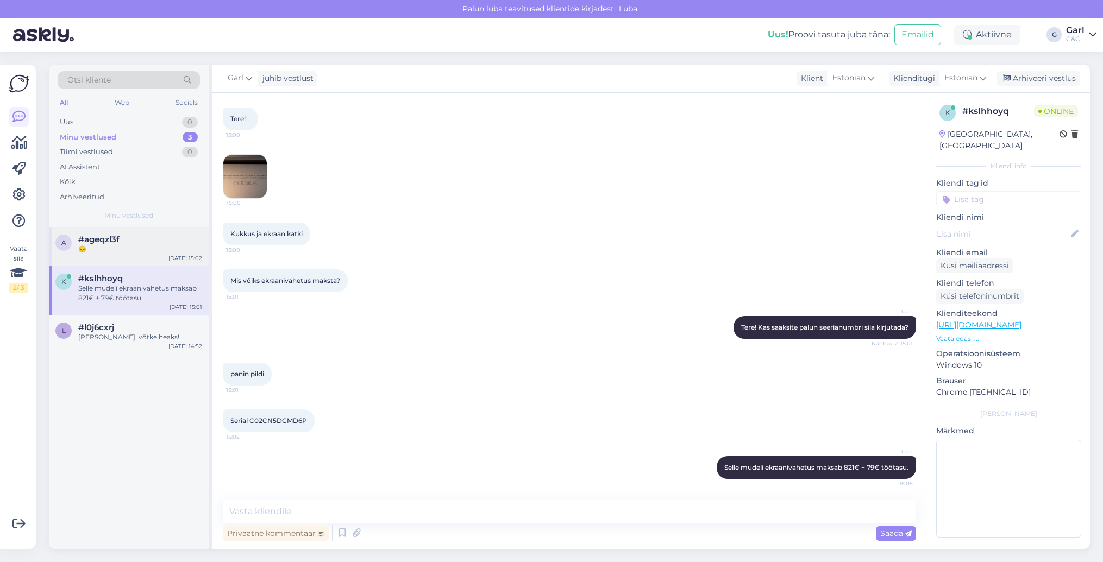
click at [145, 243] on div "#ageqzl3f" at bounding box center [140, 240] width 124 height 10
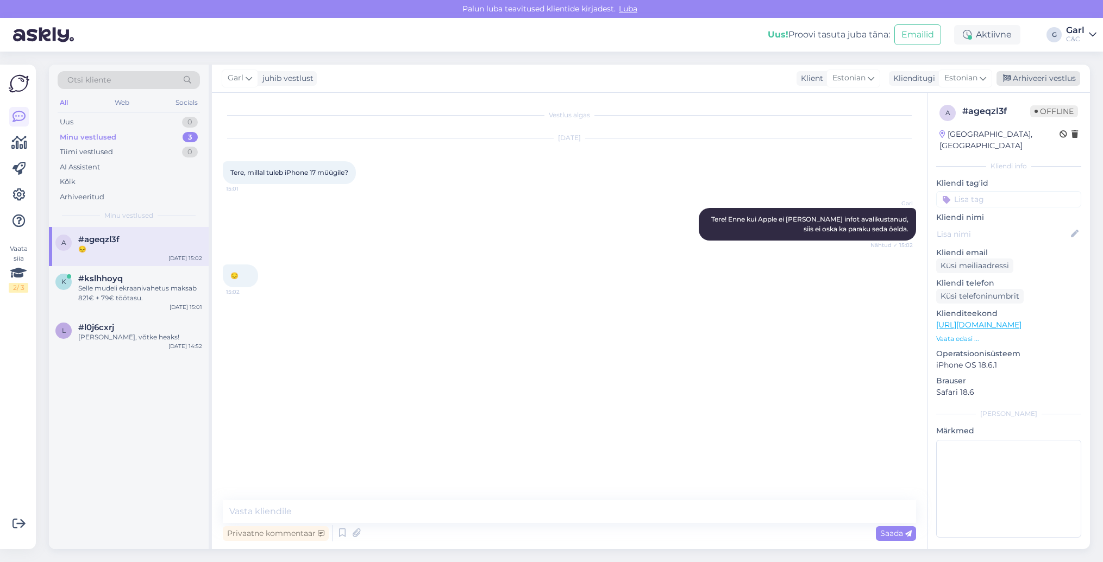
click at [1041, 78] on div "Arhiveeri vestlus" at bounding box center [1038, 78] width 84 height 15
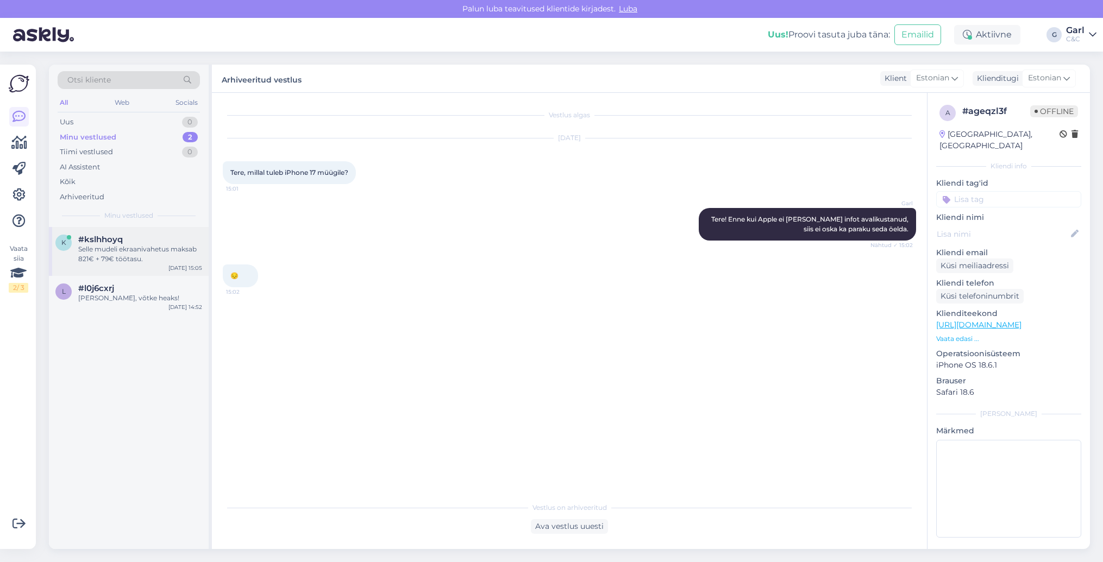
drag, startPoint x: 109, startPoint y: 238, endPoint x: 117, endPoint y: 238, distance: 8.7
click at [109, 238] on span "#kslhhoyq" at bounding box center [100, 240] width 45 height 10
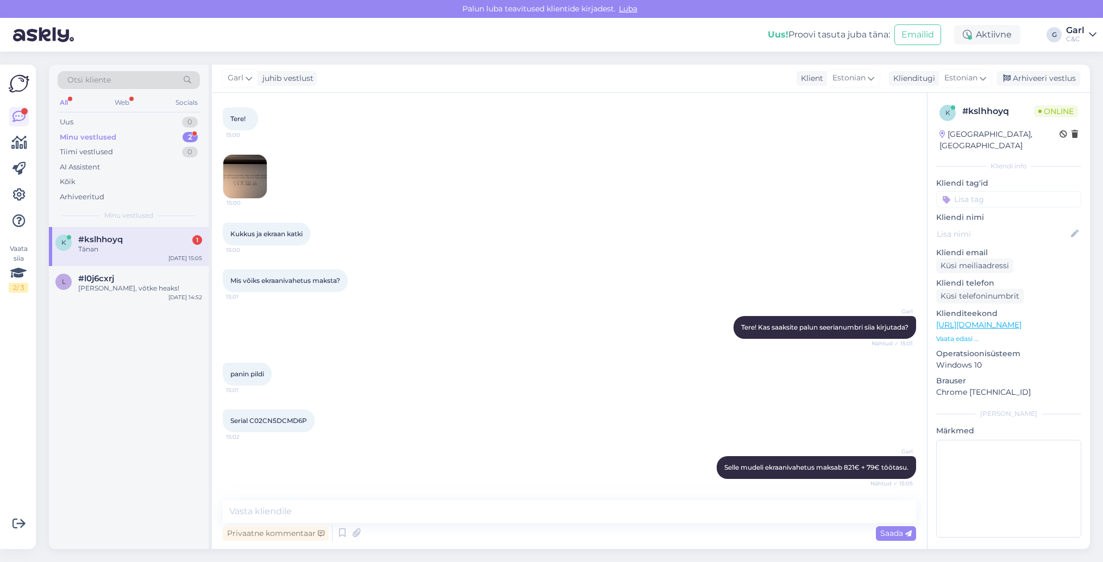
scroll to position [101, 0]
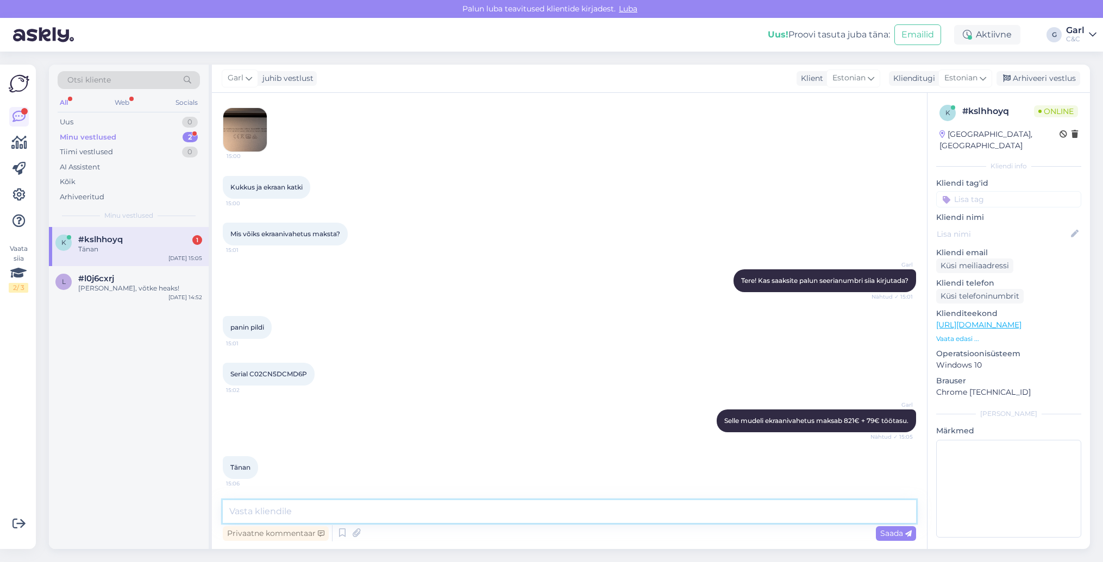
click at [453, 513] on textarea at bounding box center [569, 511] width 693 height 23
type textarea "Ikka, võtke heaks!"
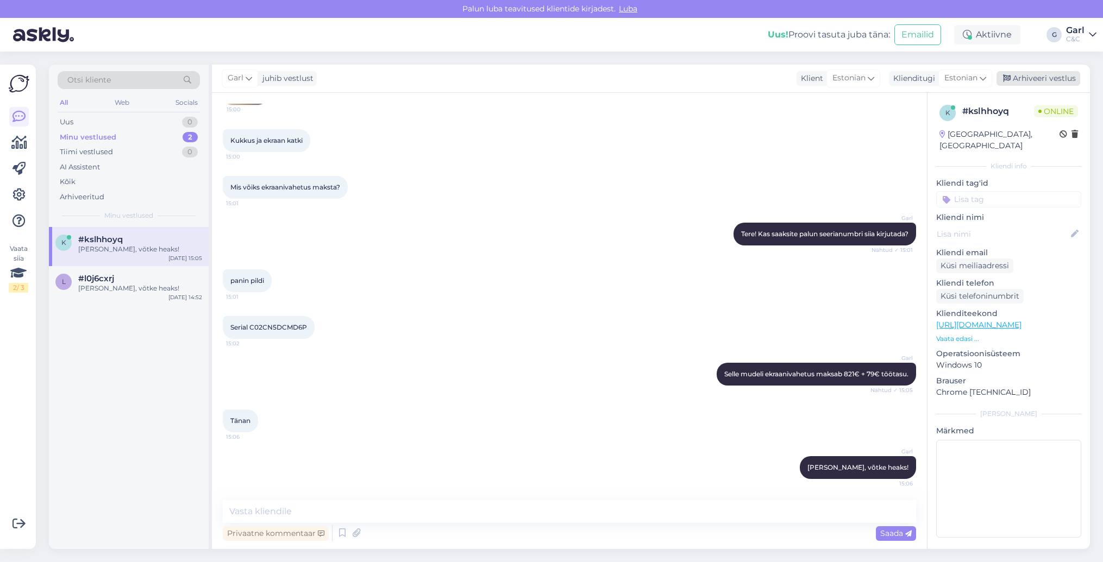
click at [1039, 81] on div "Arhiveeri vestlus" at bounding box center [1038, 78] width 84 height 15
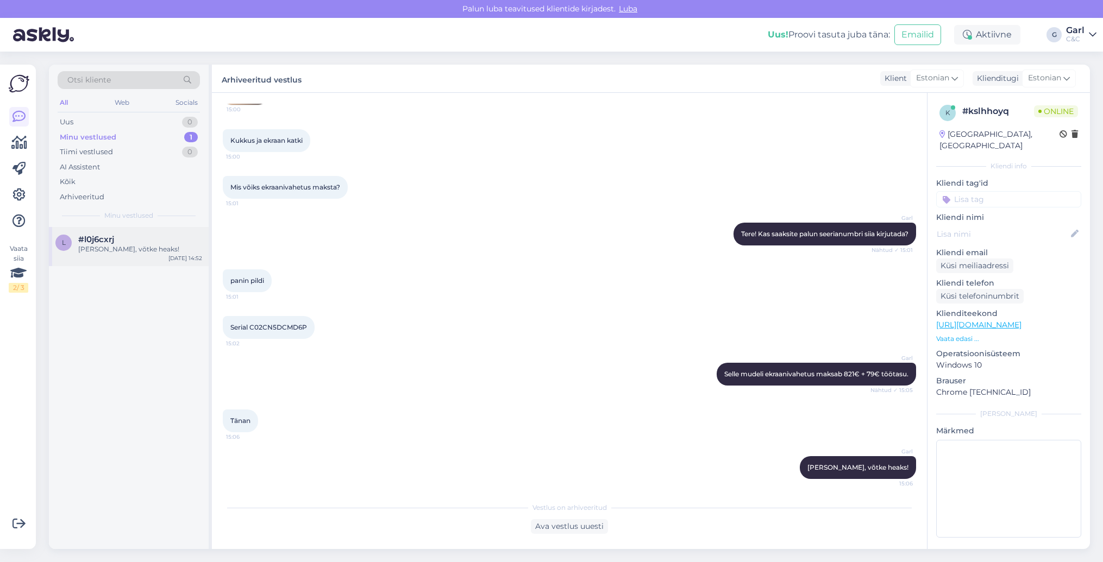
click at [109, 249] on div "Ikka, võtke heaks!" at bounding box center [140, 249] width 124 height 10
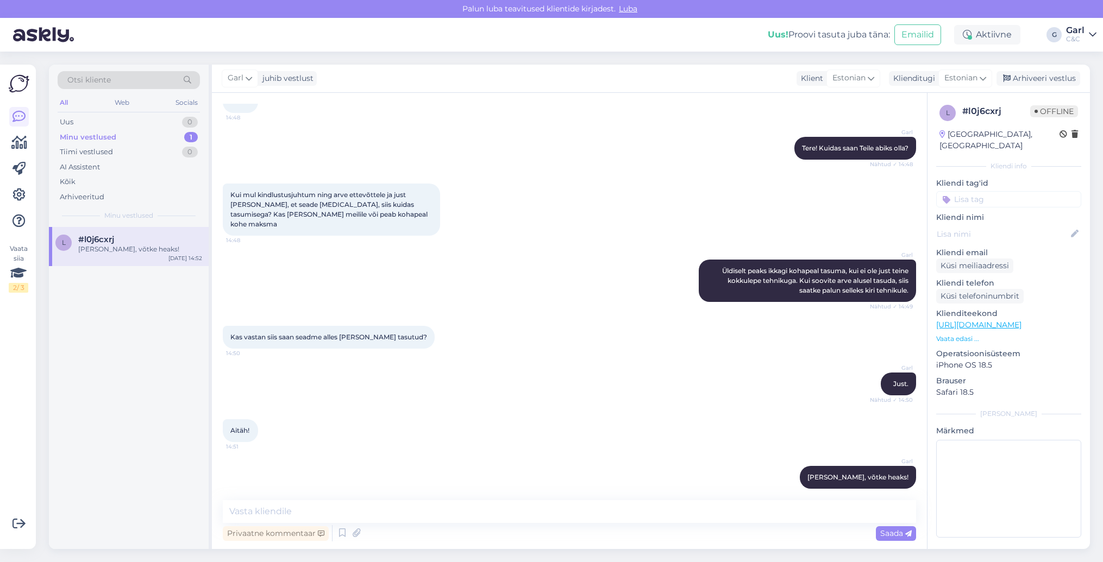
click at [1024, 87] on div "Garl juhib vestlust Klient Estonian Klienditugi Estonian Arhiveeri vestlus" at bounding box center [651, 79] width 878 height 28
click at [1026, 79] on div "Arhiveeri vestlus" at bounding box center [1038, 78] width 84 height 15
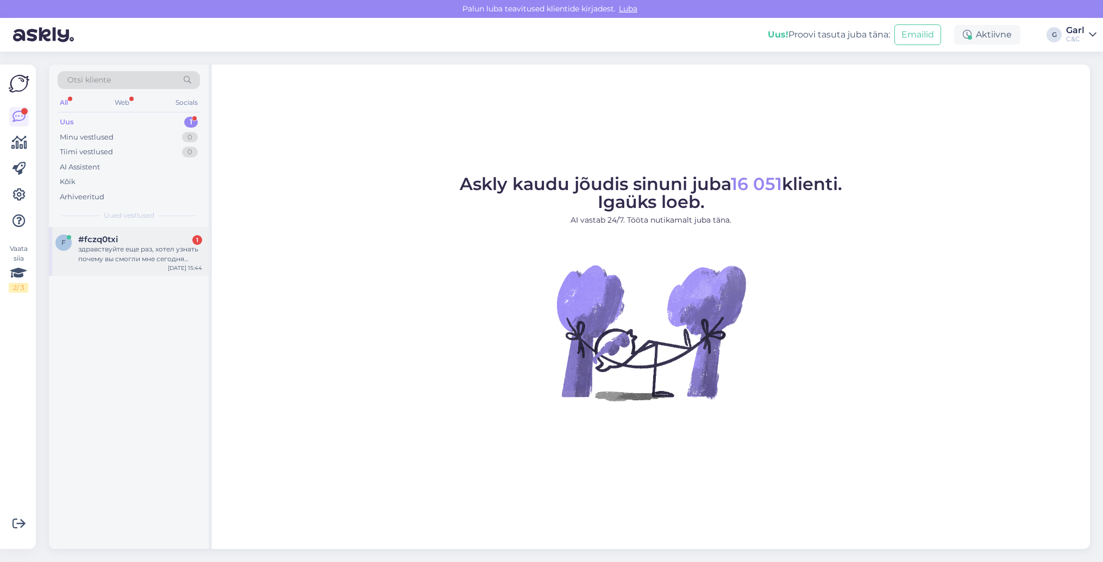
click at [155, 253] on div "здравствуйте еще раз, хотел узнать почему вы смогли мне сегодня назвать цену. Н…" at bounding box center [140, 254] width 124 height 20
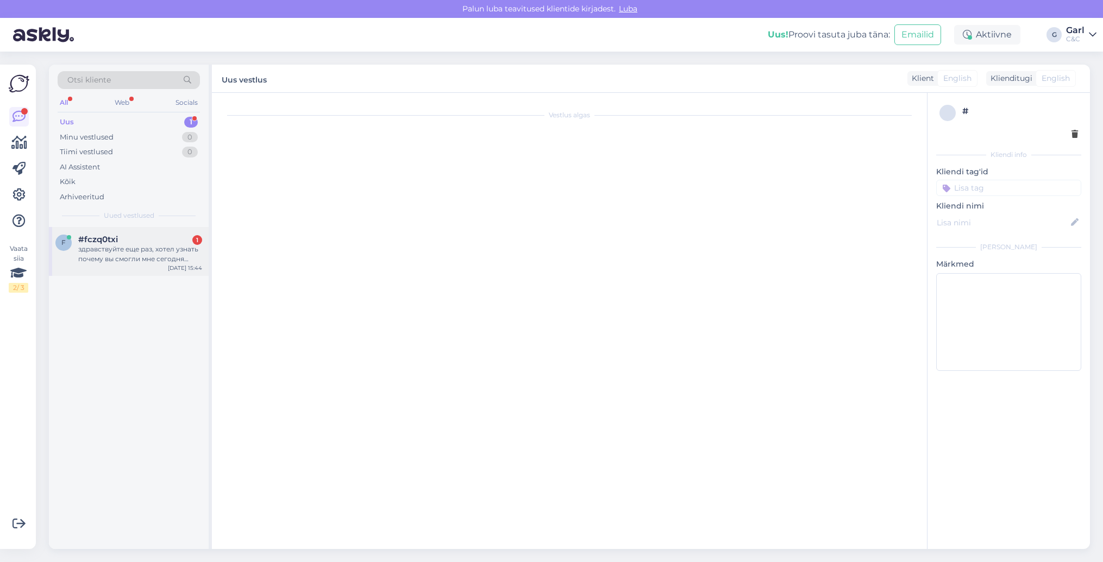
scroll to position [310, 0]
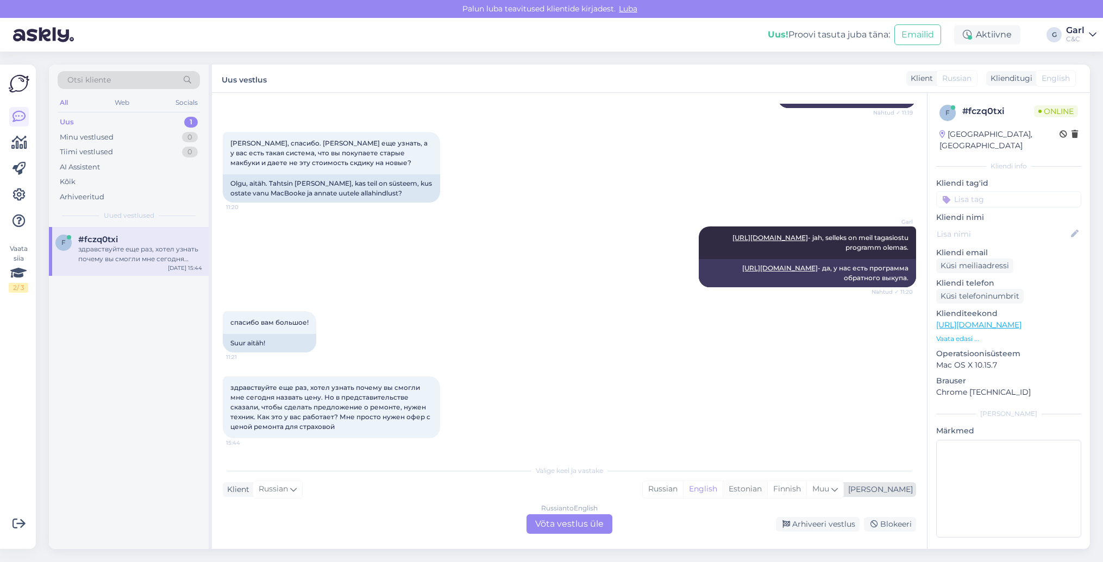
click at [767, 493] on div "Estonian" at bounding box center [745, 489] width 45 height 16
click at [587, 533] on div "Russian to Estonian Võta vestlus üle" at bounding box center [569, 524] width 86 height 20
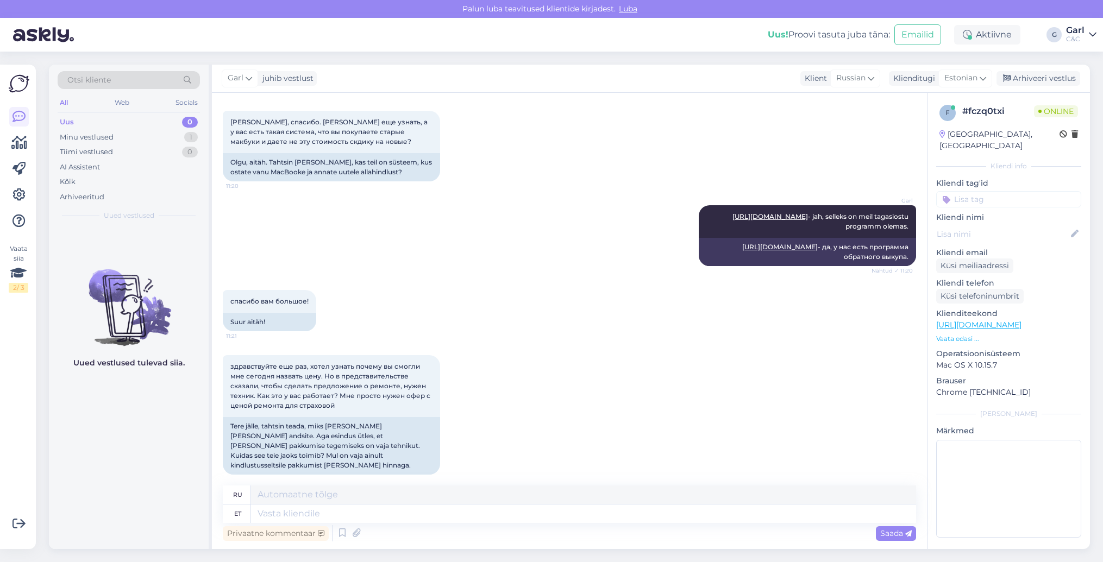
scroll to position [331, 0]
click at [407, 498] on textarea at bounding box center [583, 495] width 665 height 18
click at [416, 513] on textarea at bounding box center [583, 514] width 665 height 18
type textarea "Tere!"
type textarea "Привет!"
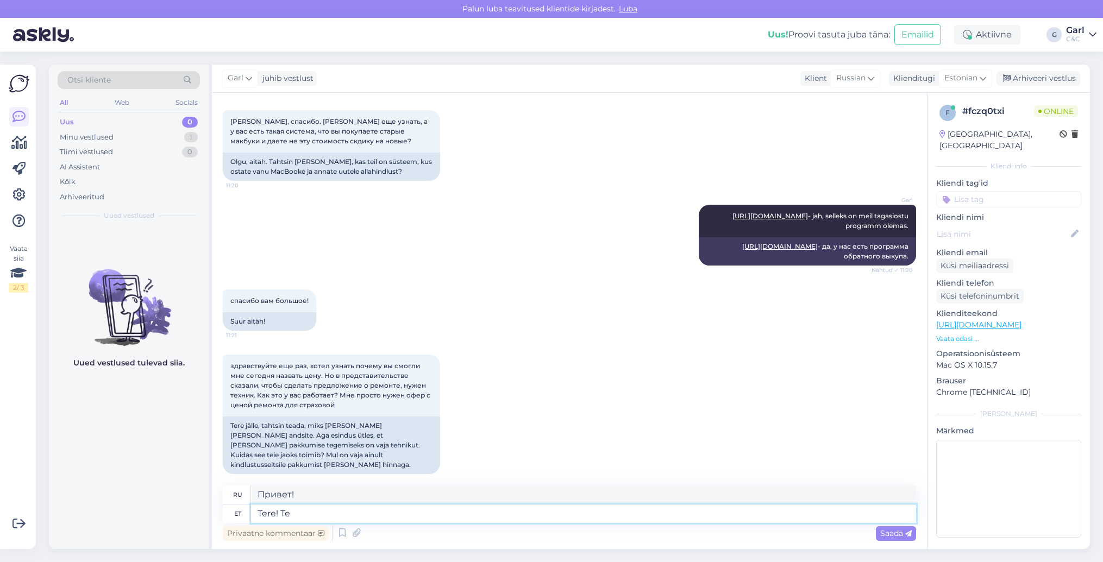
type textarea "Tere! Te e"
type textarea "Привет! Ты"
type textarea "Tere! Te ei k"
type textarea "Привет! Ты не"
type textarea "Tere! Te ei maininud"
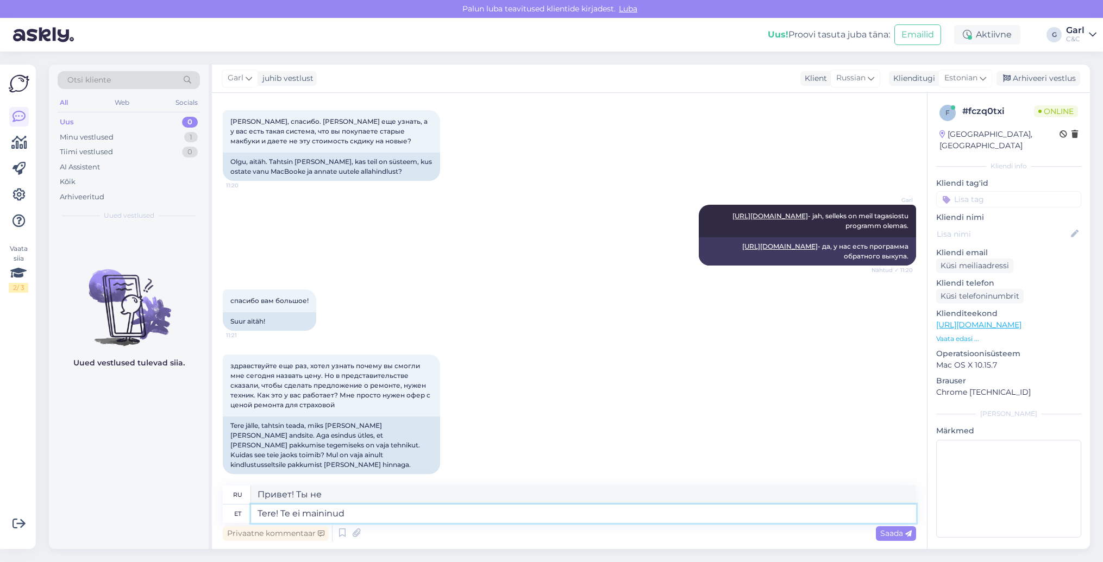
type textarea "Привет! Ты не упомянул"
type textarea "Tere! Te ei maininud, et so"
type textarea "Привет! Ты об этом не упомянул."
type textarea "Tere! Te ei maininud, et soovite ki"
type textarea "Привет! Ты не упомянул, что хочешь"
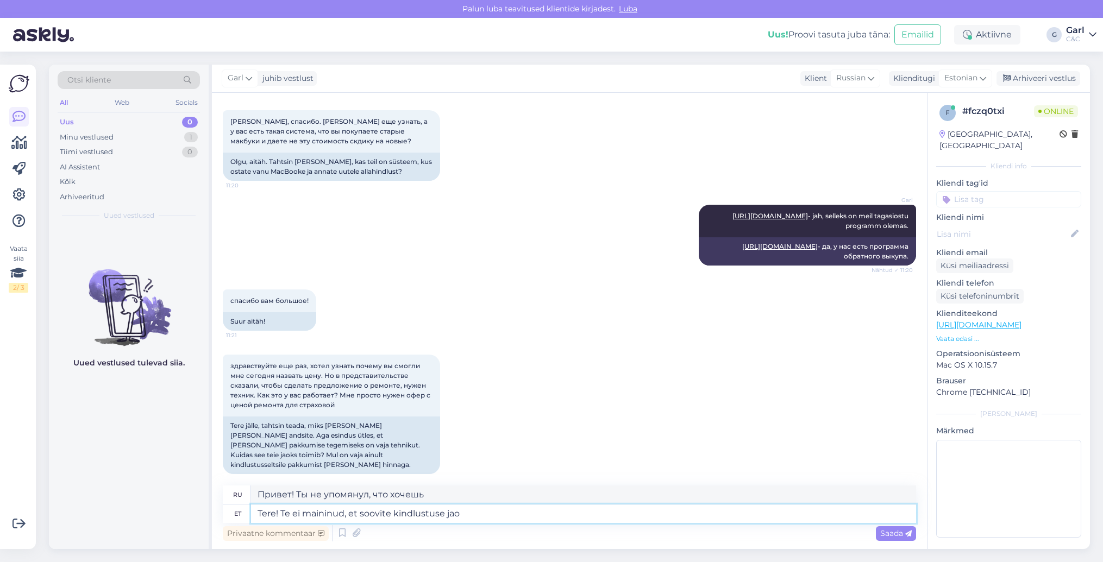
type textarea "Tere! Te ei maininud, et soovite kindlustuse jaok"
type textarea "Здравствуйте! Вы не упомянули, что вам нужна страховка."
type textarea "Tere! Te ei maininud, et soovite kindlustuse jaoks hinnapakkumist."
type textarea "Здравствуйте, вы не упомянули, что хотите получить расценку на страховку."
type textarea "Tere! Te ei maininud, et soovite kindlustuse jaoks hinnapakkumist. Defe"
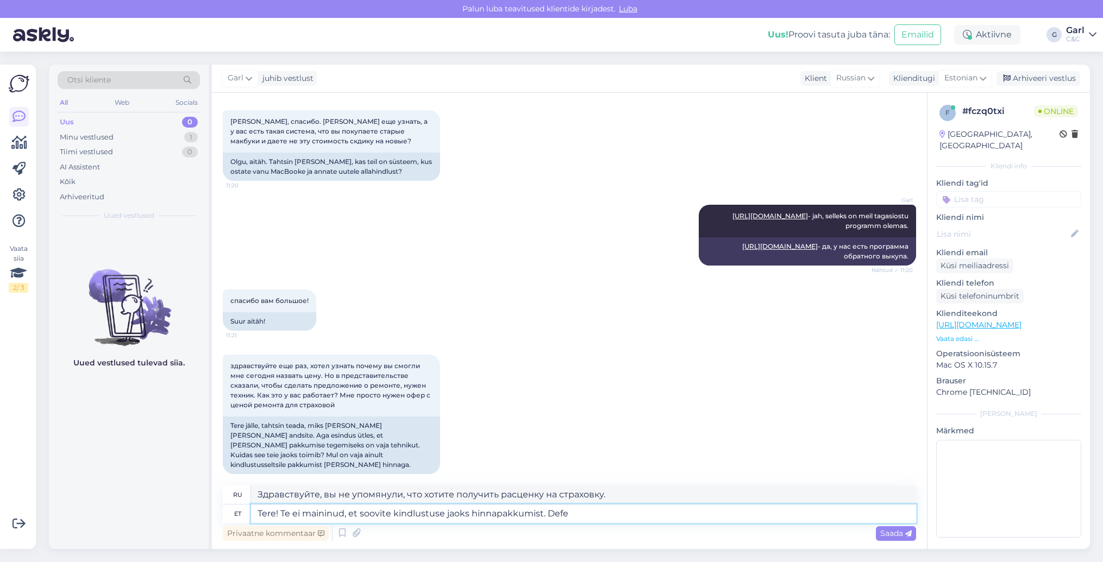
type textarea "Здравствуйте, вы не упомянули, что хотите получить расценки на страховку."
type textarea "Tere! Te ei maininud, et soovite kindlustuse jaoks hinnapakkumist. Defekteerimi…"
type textarea "Здравствуйте! Вы не упомянули, что хотите получить расчёт стоимости страховки. …"
type textarea "Tere! Te ei maininud, et soovite kindlustuse jaoks hinnapakkumist. Defekteerimi…"
type textarea "Здравствуйте! Вы не упомянули, что хотите получить расценку на страховку. Для п…"
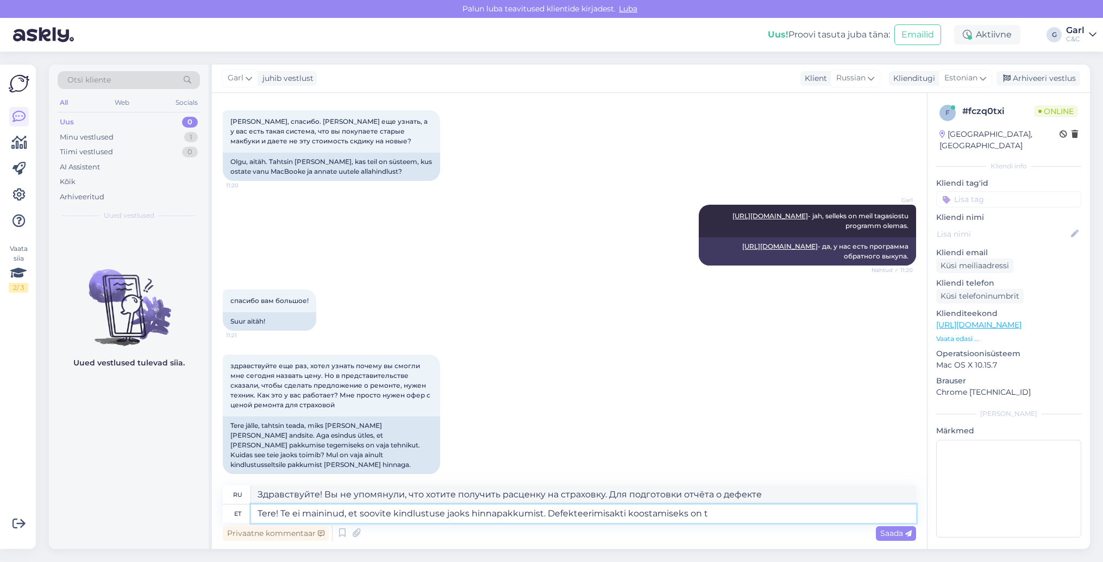
type textarea "Tere! Te ei maininud, et soovite kindlustuse jaoks hinnapakkumist. Defekteerimi…"
type textarea "Здравствуйте! Вы не упомянули, что хотите получить расчёт стоимости страховки. …"
type textarea "Tere! Te ei maininud, et soovite kindlustuse jaoks hinnapakkumist. Defekteerimi…"
type textarea "Здравствуйте! Вы не упомянули, что хотите получить расценку на страховку. Дейст…"
type textarea "Tere! Te ei maininud, et soovite kindlustuse jaoks hinnapakkumist. Defekteerimi…"
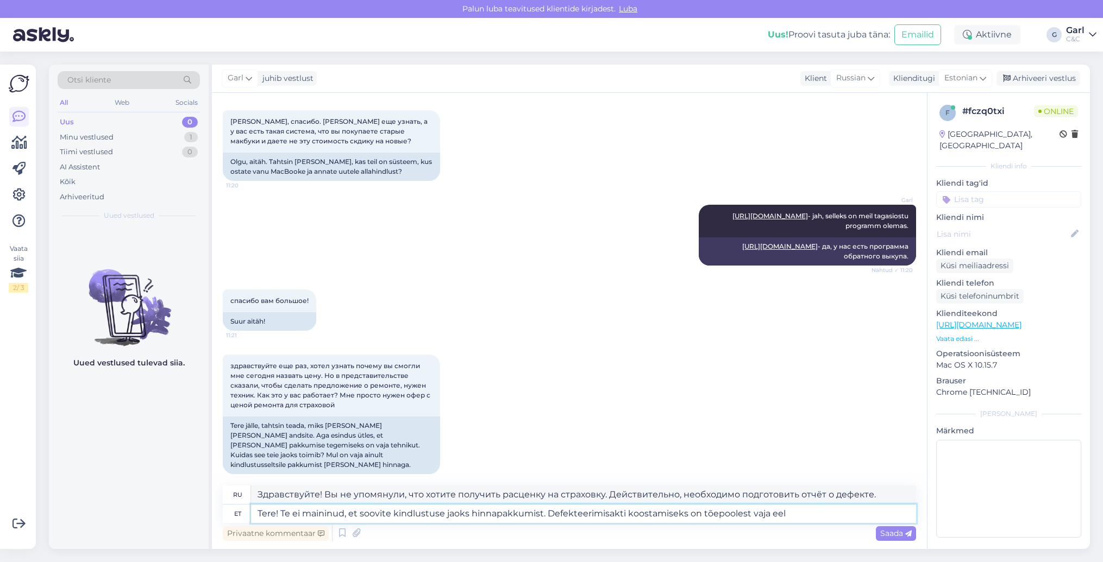
type textarea "Здравствуйте! Вы не упомянули, что хотите получить расценку на страховку. Ведь …"
type textarea "Tere! Te ei maininud, et soovite kindlustuse jaoks hinnapakkumist. Defekteerimi…"
type textarea "Здравствуйте! Вы не упомянули, что хотите получить расчёт стоимости страховки. …"
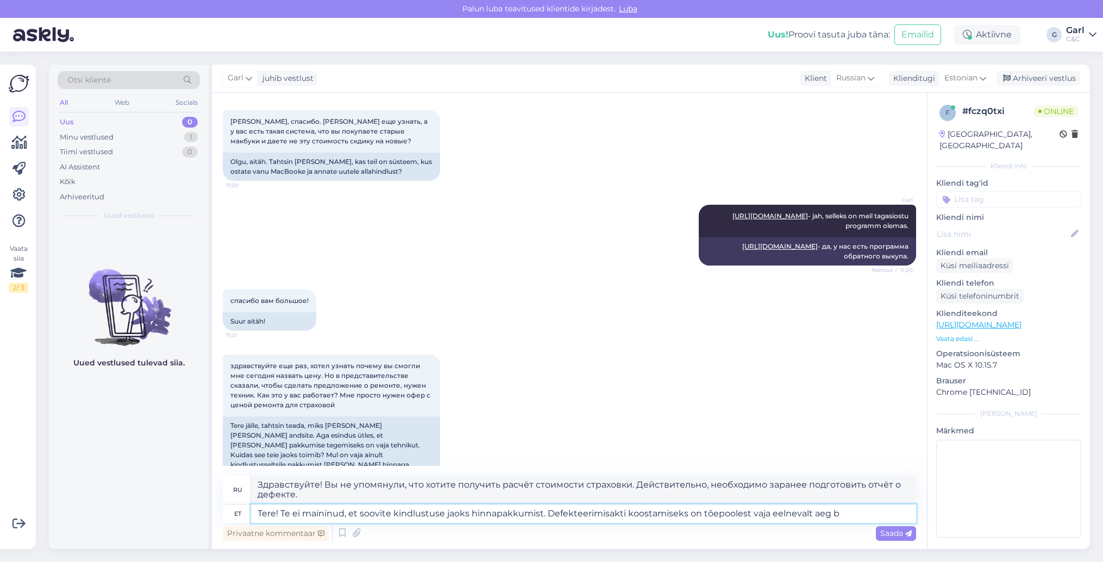
type textarea "Tere! Te ei maininud, et soovite kindlustuse jaoks hinnapakkumist. Defekteerimi…"
type textarea "Здравствуйте! Вы не упомянули, что хотите получить расчёт стоимости страховки. …"
type textarea "Tere! Te ei maininud, et soovite kindlustuse jaoks hinnapakkumist. Defekteerimi…"
type textarea "Здравствуйте! Вы не упомянули, что хотите получить расчёт стоимости страховки. …"
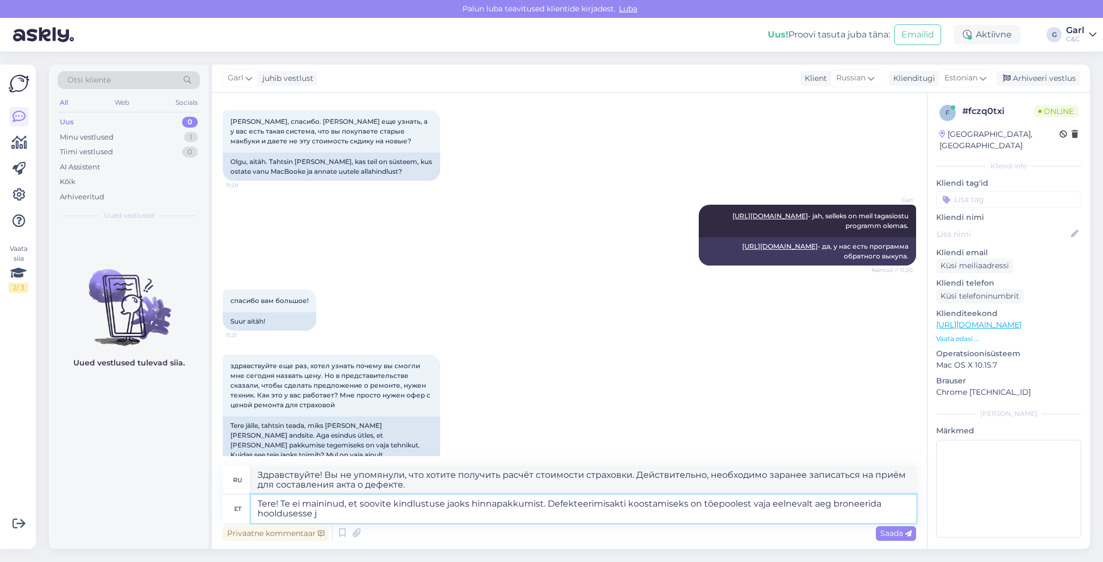
type textarea "Tere! Te ei maininud, et soovite kindlustuse jaoks hinnapakkumist. Defekteerimi…"
type textarea "Здравствуйте! Вы не упомянули, что хотите получить расчёт стоимости страховки. …"
type textarea "Tere! Te ei maininud, et soovite kindlustuse jaoks hinnapakkumist. Defekteerimi…"
type textarea "Здравствуйте! Вы не упомянули, что хотите получить расчёт стоимости страховки. …"
type textarea "Tere! Te ei maininud, et soovite kindlustuse jaoks hinnapakkumist. Defekteerimi…"
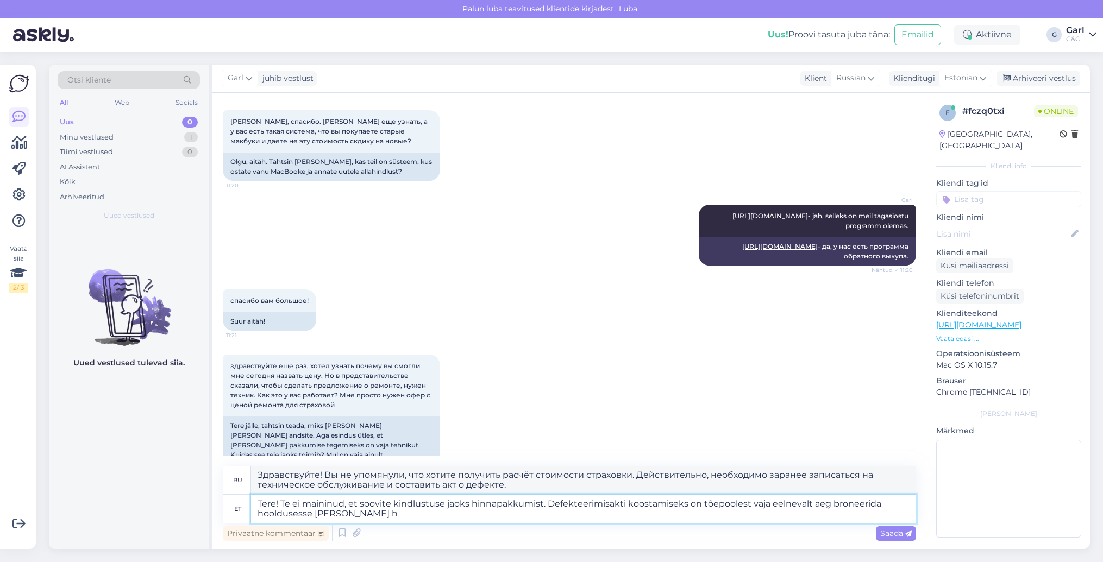
type textarea "Здравствуйте! Вы не упомянули, что хотите получить расценку на страховку. Чтобы…"
type textarea "Tere! Te ei maininud, et soovite kindlustuse jaoks hinnapakkumist. Defekteerimi…"
type textarea "Здравствуйте! Вы не упомянули, что хотите получить расчёт стоимости для страхов…"
type textarea "Tere! Te ei maininud, et soovite kindlustuse jaoks hinnapakkumist. Defekteerimi…"
type textarea "Здравствуйте! Вы не упомянули, что хотите получить расчёт стоимости для страхов…"
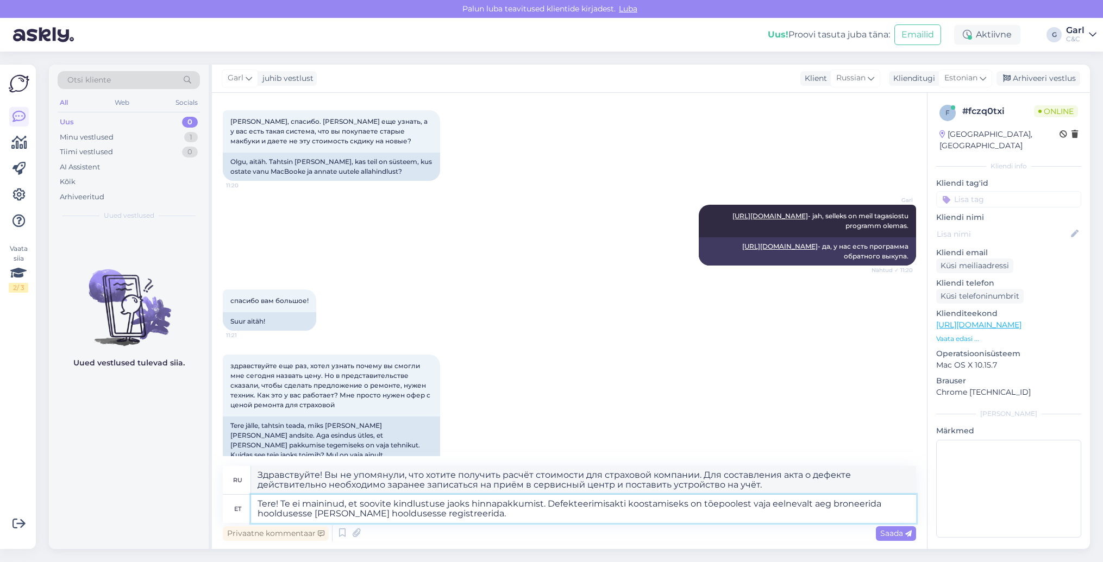
click at [547, 505] on textarea "Tere! Te ei maininud, et soovite kindlustuse jaoks hinnapakkumist. Defekteerimi…" at bounding box center [583, 509] width 665 height 28
type textarea "Tere! Te ei maininud, et soovite kindlustuse jaoks hinnapakkumist. KüDefekteeri…"
type textarea "Здравствуйте! Вы не упомянули, что хотите получить расчёт стоимости для страхов…"
type textarea "Tere! Te ei maininud, et soovite kindlustuse jaoks hinnapakkumist. KüsisDefekte…"
type textarea "Здравствуйте! Вы не упомянули, что хотите получить расчёт стоимости для страхов…"
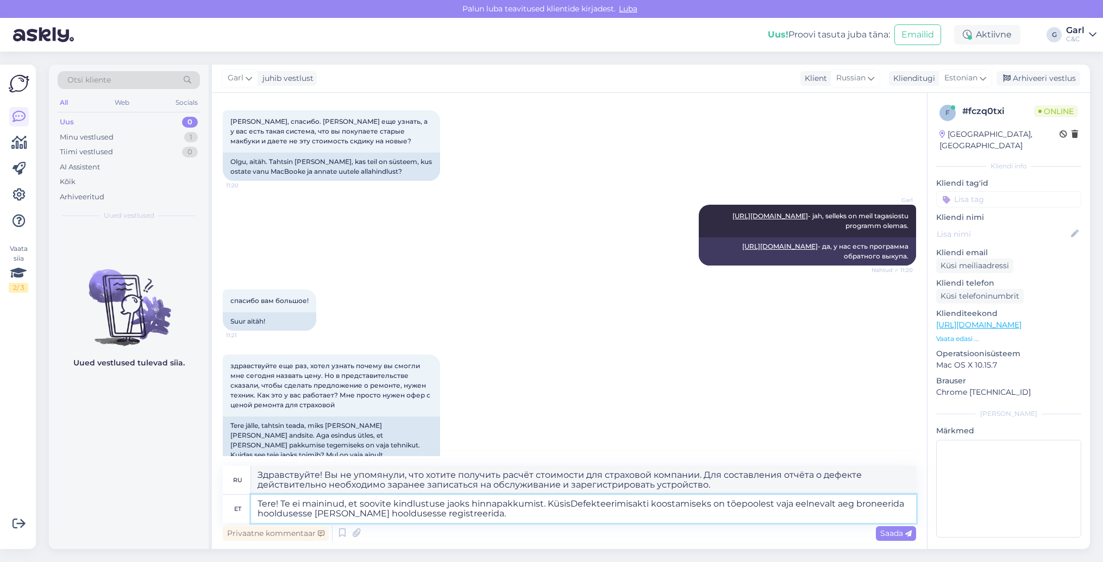
type textarea "Tere! Te ei maininud, et soovite kindlustuse jaoks hinnapakkumist. KüsisiDefekt…"
type textarea "Здравствуйте! Вы не упомянули, что хотите получить расчёт стоимости для страхов…"
type textarea "Tere! Te ei maininud, et soovite kindlustuse jaoks hinnapakkumist. Küsisite lih…"
type textarea "Здравствуйте! Вы не упомянули, что хотите получить расчёт стоимости страховки. …"
type textarea "Tere! Te ei maininud, et soovite kindlustuse jaoks hinnapakkumist. Küsisite lih…"
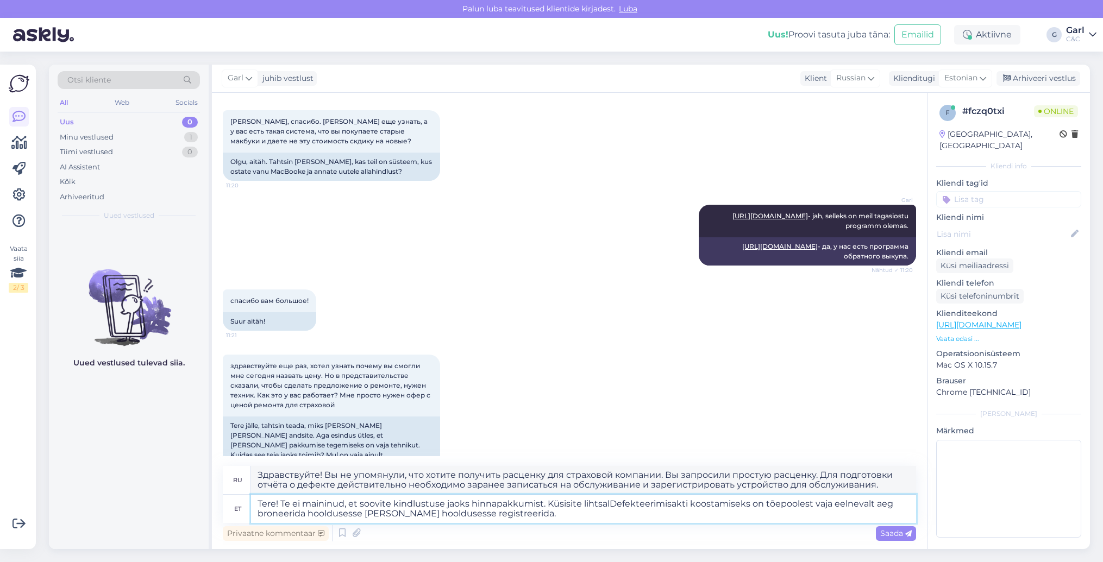
type textarea "Здравствуйте! Вы не упомянули, что хотите получить расчёт стоимости для страхов…"
type textarea "Tere! Te ei maininud, et soovite kindlustuse jaoks hinnapakkumist. Küsisite lih…"
type textarea "Здравствуйте! Вы не упомянули, что хотите получить расчёт стоимости страховки. …"
type textarea "Tere! Te ei maininud, et soovite kindlustuse jaoks hinnapakkumist. Küsisite lih…"
type textarea "Здравствуйте! Вы не упомянули, что хотите получить расчёт стоимости для страхов…"
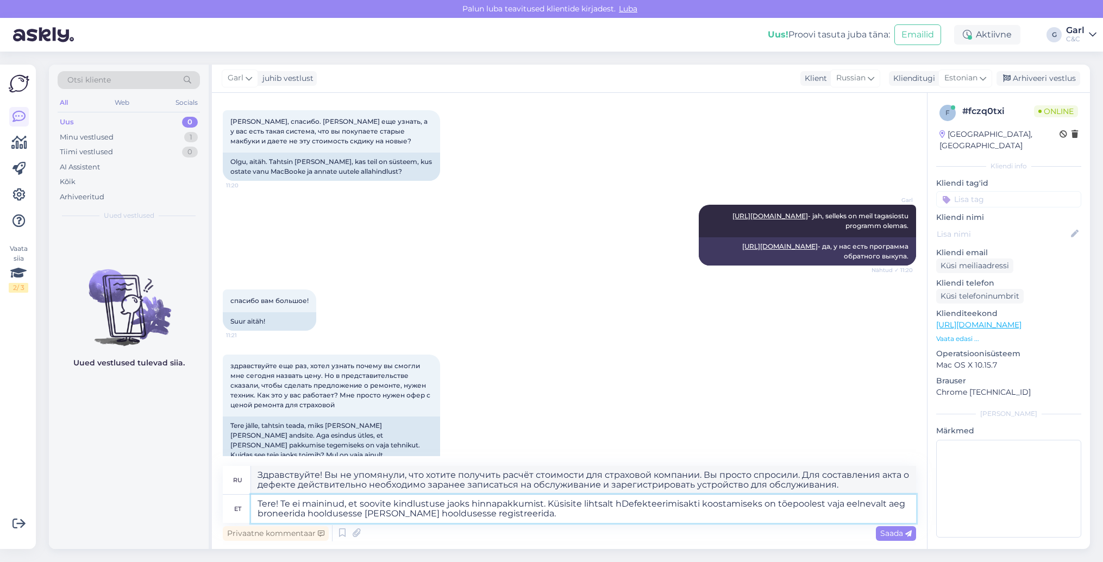
type textarea "Tere! Te ei maininud, et soovite kindlustuse jaoks hinnapakkumist. Küsisite lih…"
type textarea "Здравствуйте! Вы не упомянули, что хотите получить расчёт стоимости страховки. …"
type textarea "Tere! Te ei maininud, et soovite kindlustuse jaoks hinnapakkumist. Küsisite lih…"
type textarea "Здравствуйте! Вы не упомянули, что хотели бы получить расчёт стоимости страховк…"
type textarea "Tere! Te ei maininud, et soovite kindlustuse jaoks hinnapakkumist. Küsisite lih…"
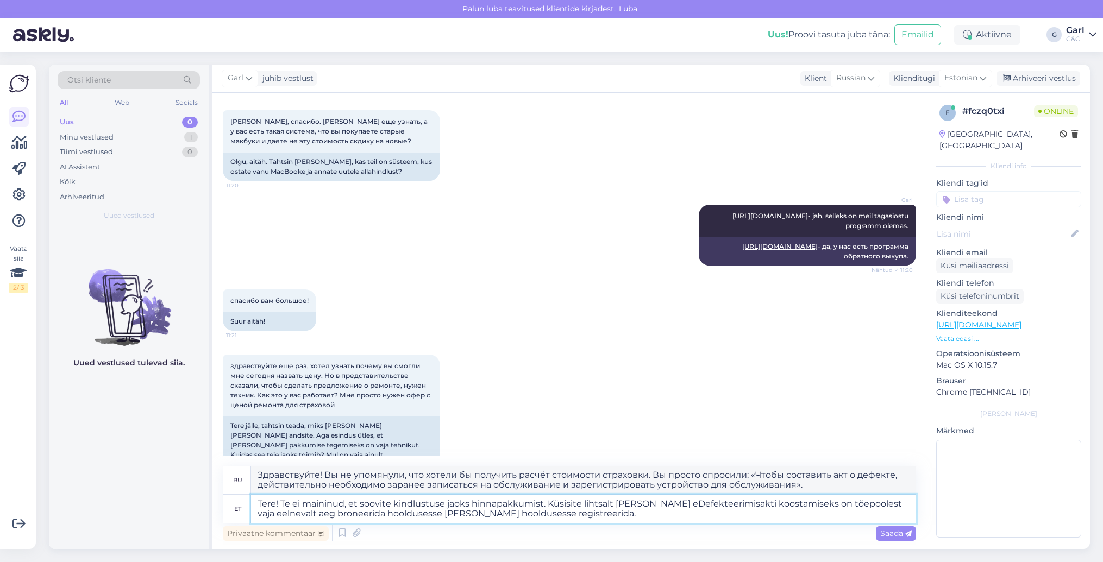
type textarea "Здравствуйте! Вы не упомянули, что хотели бы получить расчёт стоимости страховк…"
type textarea "Tere! Te ei maininud, et soovite kindlustuse jaoks hinnapakkumist. Küsisite lih…"
type textarea "Здравствуйте! Вы не упомянули, что хотели бы получить расчёт стоимости страховк…"
type textarea "Tere! Te ei maininud, et soovite kindlustuse jaoks hinnapakkumist. Küsisite lih…"
type textarea "Здравствуйте! Вы не упомянули, что хотели бы получить расчёт стоимости страховк…"
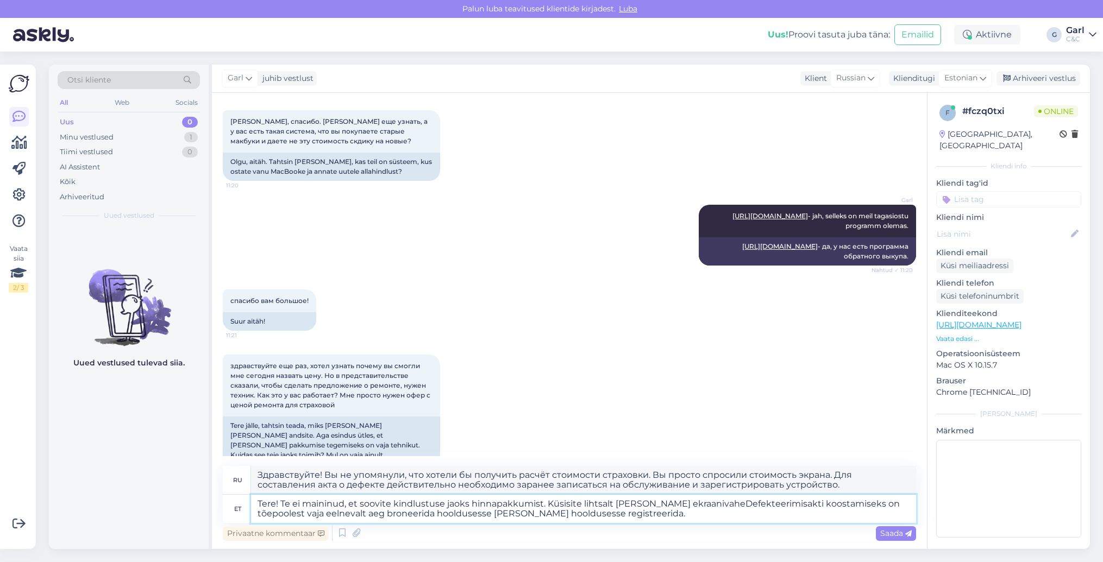
type textarea "Tere! Te ei maininud, et soovite kindlustuse jaoks hinnapakkumist. Küsisite lih…"
type textarea "Здравствуйте! Вы не упомянули, что хотели бы получить расчёт стоимости страховк…"
type textarea "Tere! Te ei maininud, et soovite kindlustuse jaoks hinnapakkumist. Küsisite lih…"
type textarea "Здравствуйте! Вы не упомянули, что хотели бы получить расчёт стоимости для стра…"
type textarea "Tere! Te ei maininud, et soovite kindlustuse jaoks hinnapakkumist. Küsisite lih…"
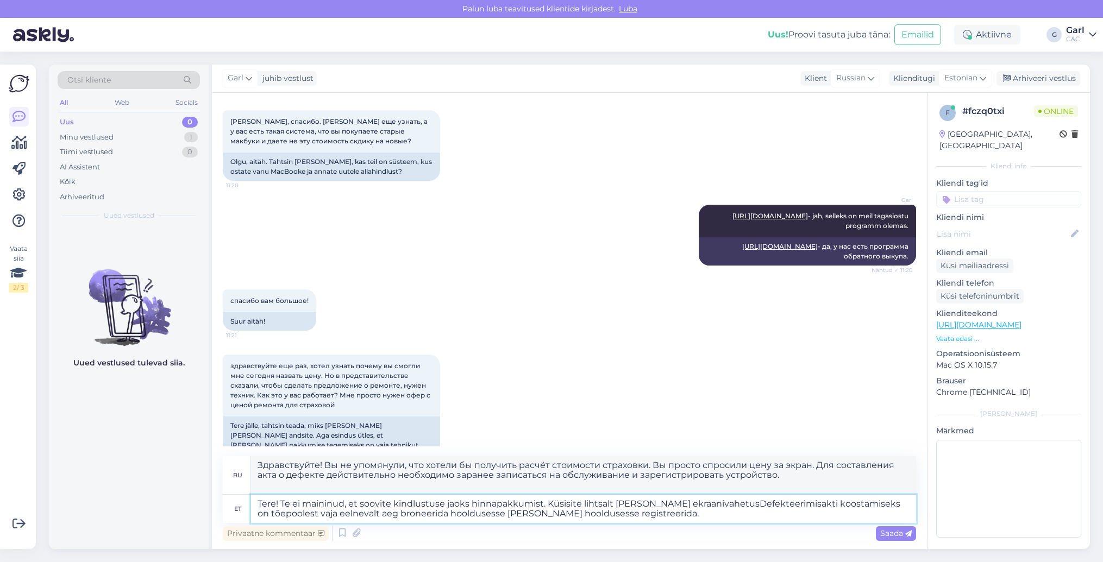
type textarea "Здравствуйте! Вы не упомянули, что хотели бы получить расчёт стоимости страховк…"
type textarea "Tere! Te ei maininud, et soovite kindlustuse jaoks hinnapakkumist. Küsisite lih…"
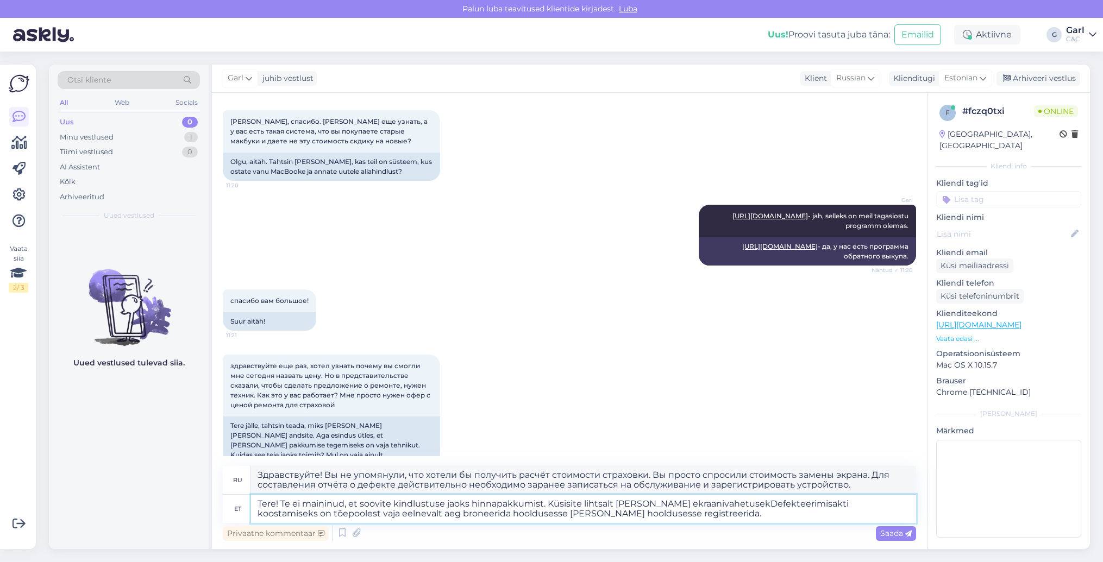
type textarea "Здравствуйте! Вы не упомянули, что хотели бы получить расчёт стоимости для стра…"
type textarea "Tere! Te ei maininud, et soovite kindlustuse jaoks hinnapakkumist. Küsisite lih…"
type textarea "Здравствуйте! Вы не упомянули, что хотели бы получить расчёт стоимости страховк…"
type textarea "Tere! Te ei maininud, et soovite kindlustuse jaoks hinnapakkumist. Küsisite lih…"
type textarea "Здравствуйте! Вы не упомянули, что хотели бы получить расчёт стоимости для стра…"
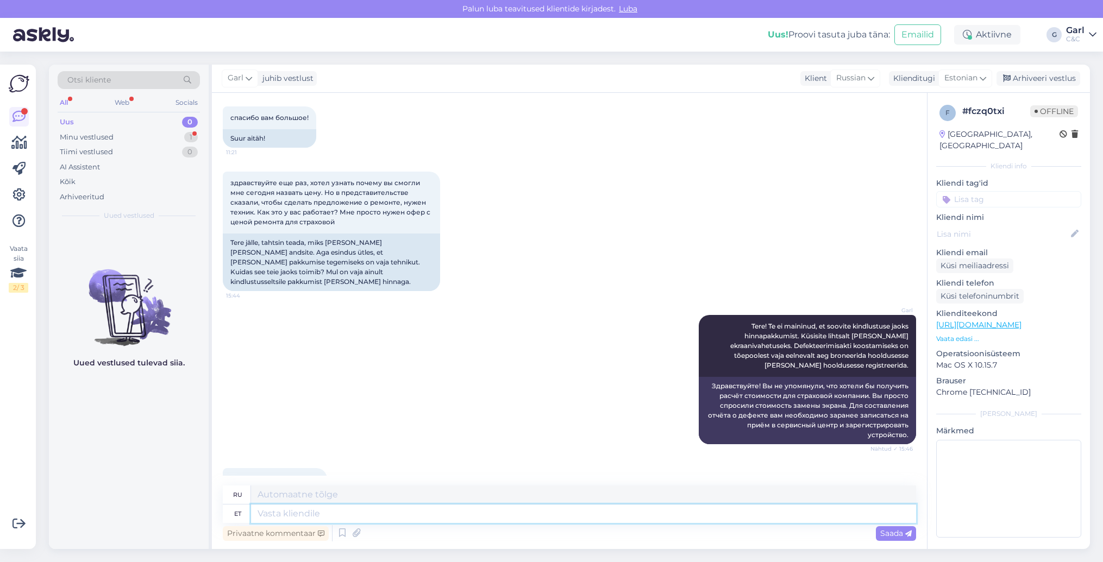
scroll to position [549, 0]
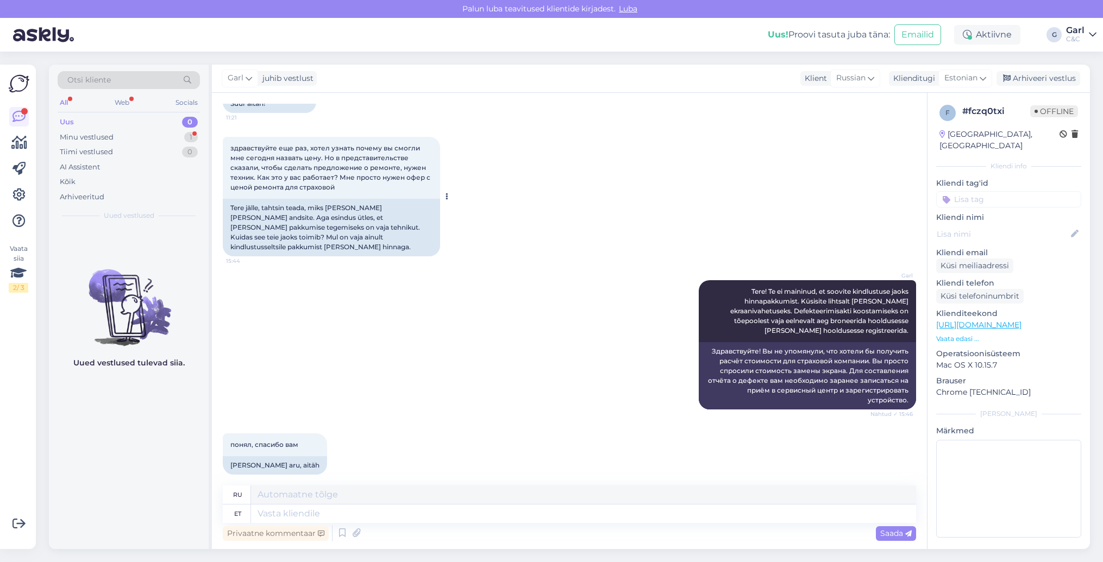
click at [365, 216] on div "Tere jälle, tahtsin teada, miks te mulle täna hinna andsite. Aga esindus ütles,…" at bounding box center [331, 228] width 217 height 58
click at [503, 348] on div "Garl Tere! Te ei maininud, et soovite kindlustuse jaoks hinnapakkumist. Küsisit…" at bounding box center [569, 344] width 693 height 153
click at [869, 387] on div "Здравствуйте! Вы не упомянули, что хотели бы получить расчёт стоимости для стра…" at bounding box center [807, 375] width 217 height 67
click at [859, 376] on div "Здравствуйте! Вы не упомянули, что хотели бы получить расчёт стоимости для стра…" at bounding box center [807, 375] width 217 height 67
click at [814, 347] on div "Здравствуйте! Вы не упомянули, что хотели бы получить расчёт стоимости для стра…" at bounding box center [807, 375] width 217 height 67
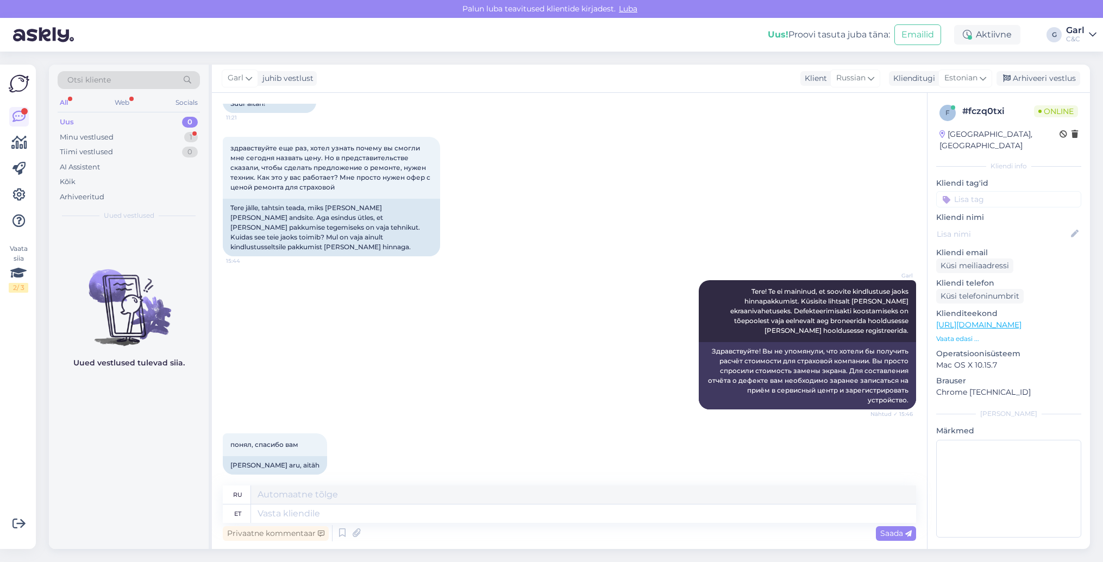
click at [424, 543] on div "Privaatne kommentaar Saada" at bounding box center [569, 533] width 693 height 21
click at [425, 532] on div "Privaatne kommentaar Saada" at bounding box center [569, 533] width 693 height 21
click at [426, 520] on textarea at bounding box center [583, 514] width 665 height 18
click at [490, 234] on div "здравствуйте еще раз, хотел узнать почему вы смогли мне сегодня назвать цену. Н…" at bounding box center [569, 196] width 693 height 143
click at [1065, 81] on div "Arhiveeri vestlus" at bounding box center [1038, 78] width 84 height 15
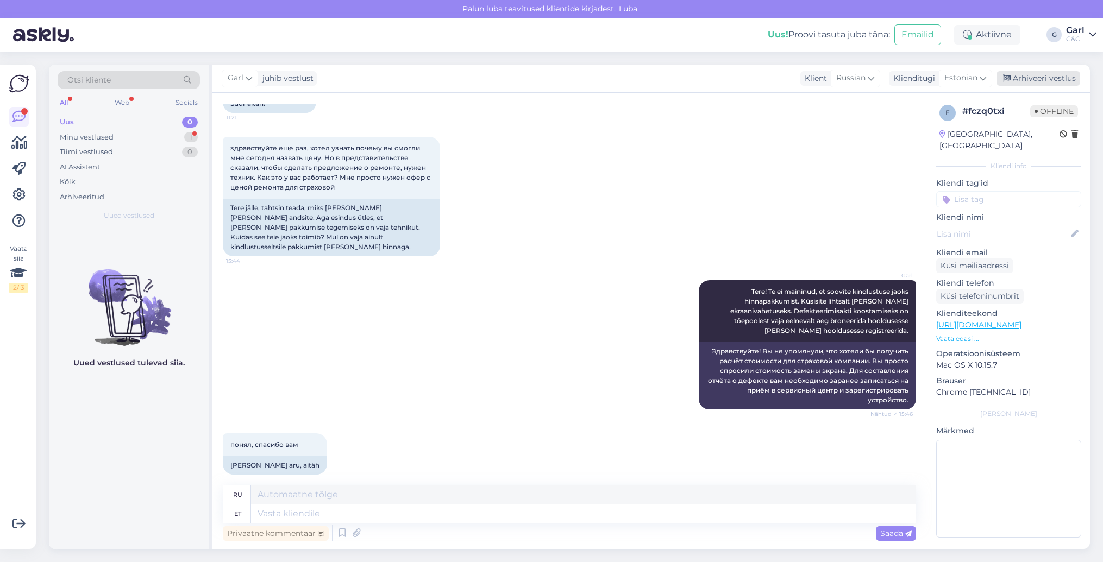
scroll to position [539, 0]
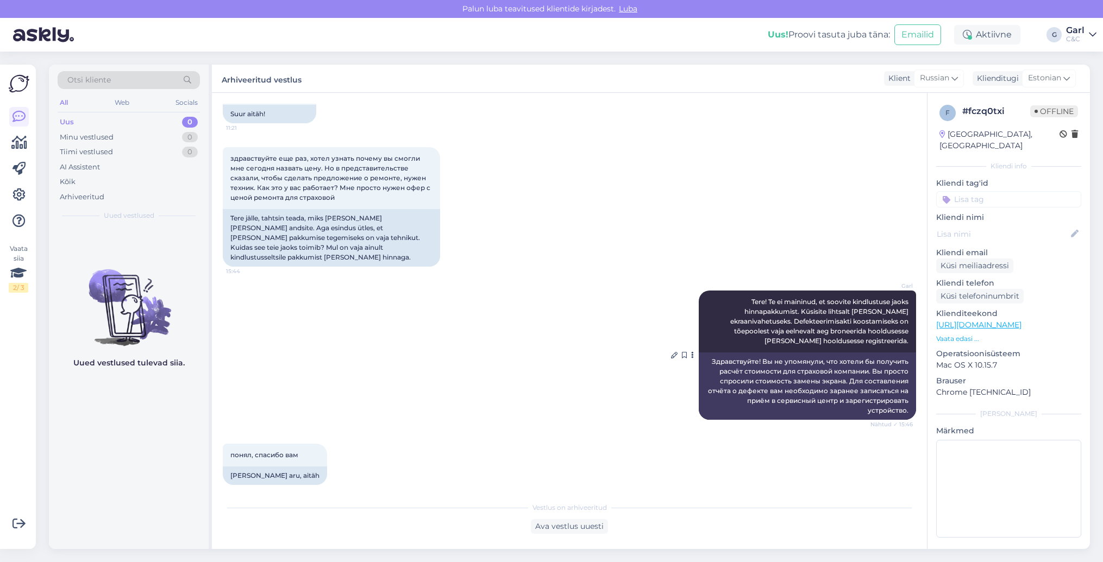
drag, startPoint x: 809, startPoint y: 300, endPoint x: 847, endPoint y: 303, distance: 37.6
click at [847, 303] on span "Tere! Te ei maininud, et soovite kindlustuse jaoks hinnapakkumist. Küsisite lih…" at bounding box center [820, 321] width 180 height 47
drag, startPoint x: 812, startPoint y: 300, endPoint x: 839, endPoint y: 307, distance: 27.5
click at [838, 307] on span "Tere! Te ei maininud, et soovite kindlustuse jaoks hinnapakkumist. Küsisite lih…" at bounding box center [820, 321] width 180 height 47
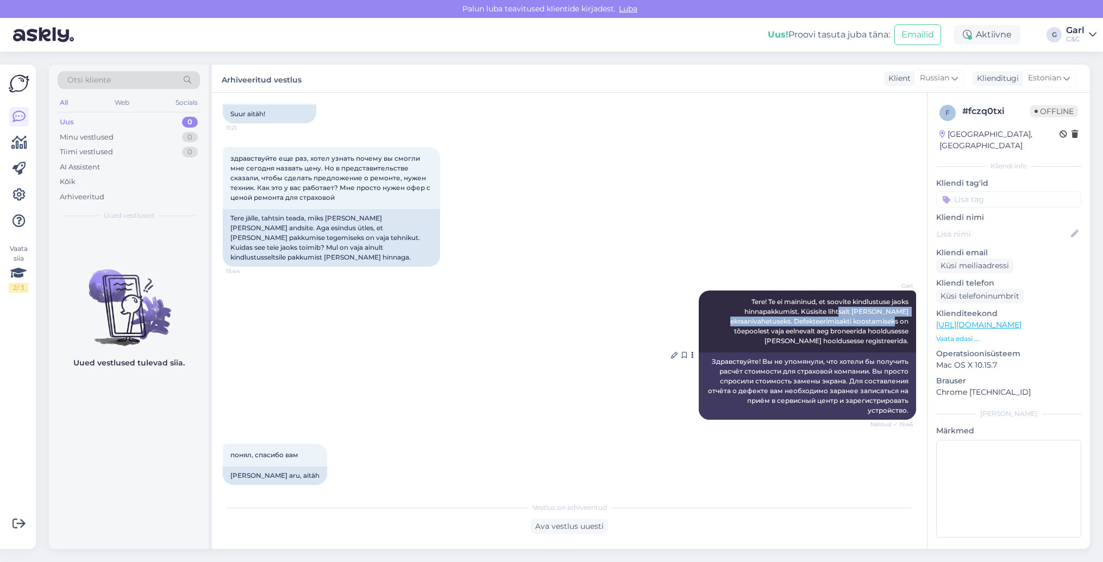
click at [839, 307] on span "Tere! Te ei maininud, et soovite kindlustuse jaoks hinnapakkumist. Küsisite lih…" at bounding box center [820, 321] width 180 height 47
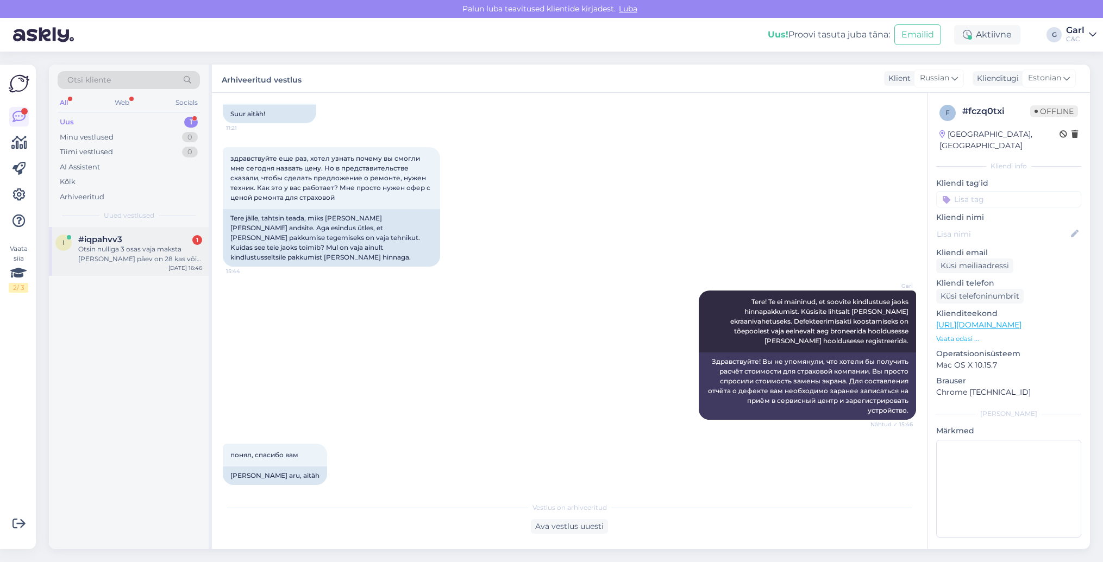
click at [149, 244] on div "Otsin nulliga 3 osas vaja maksta ja makse päev on 28 kas võib selle maksta ära …" at bounding box center [140, 254] width 124 height 20
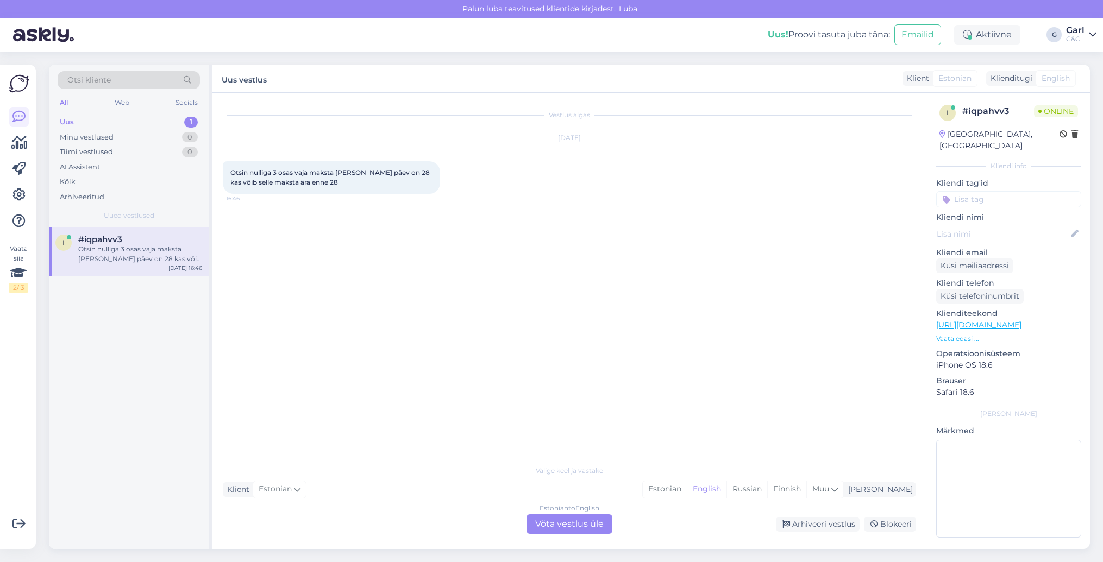
scroll to position [0, 0]
drag, startPoint x: 275, startPoint y: 172, endPoint x: 341, endPoint y: 181, distance: 66.4
click at [341, 181] on div "Otsin nulliga 3 osas vaja maksta ja makse päev on 28 kas võib selle maksta ära …" at bounding box center [331, 177] width 217 height 33
click at [687, 486] on div "Estonian" at bounding box center [665, 489] width 44 height 16
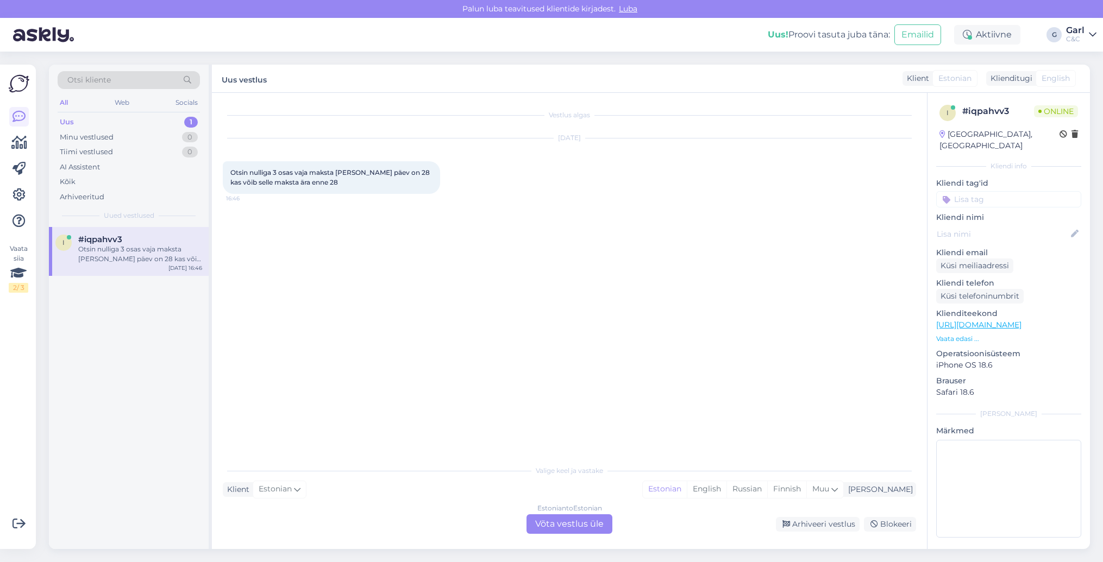
click at [577, 523] on div "Estonian to Estonian Võta vestlus üle" at bounding box center [569, 524] width 86 height 20
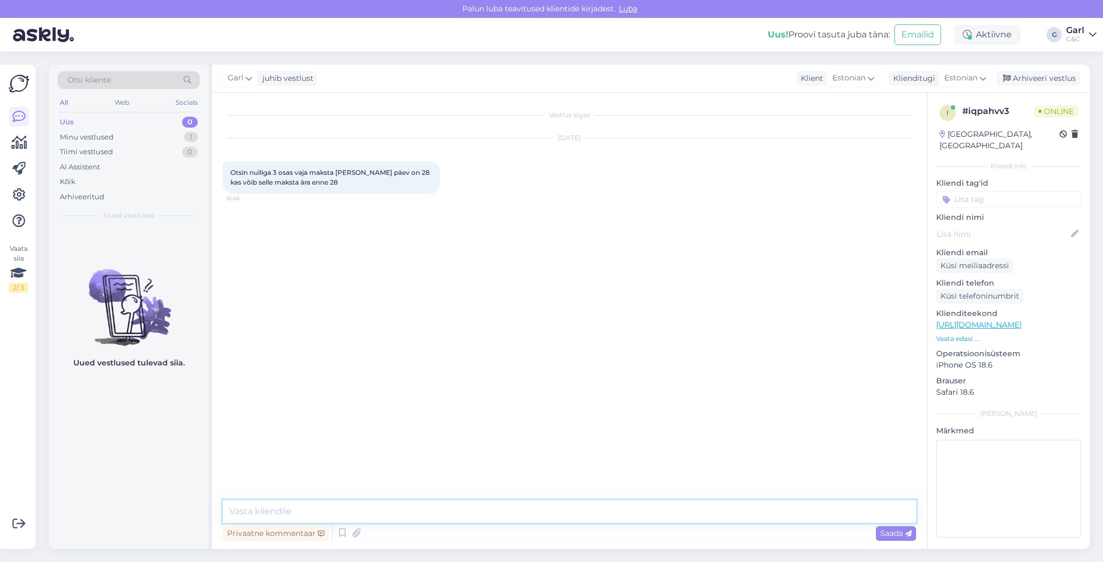
click at [578, 517] on textarea at bounding box center [569, 511] width 693 height 23
type textarea "Tere! See võimalus peaks teil tekkima küll finantspartneri iseteeninduses."
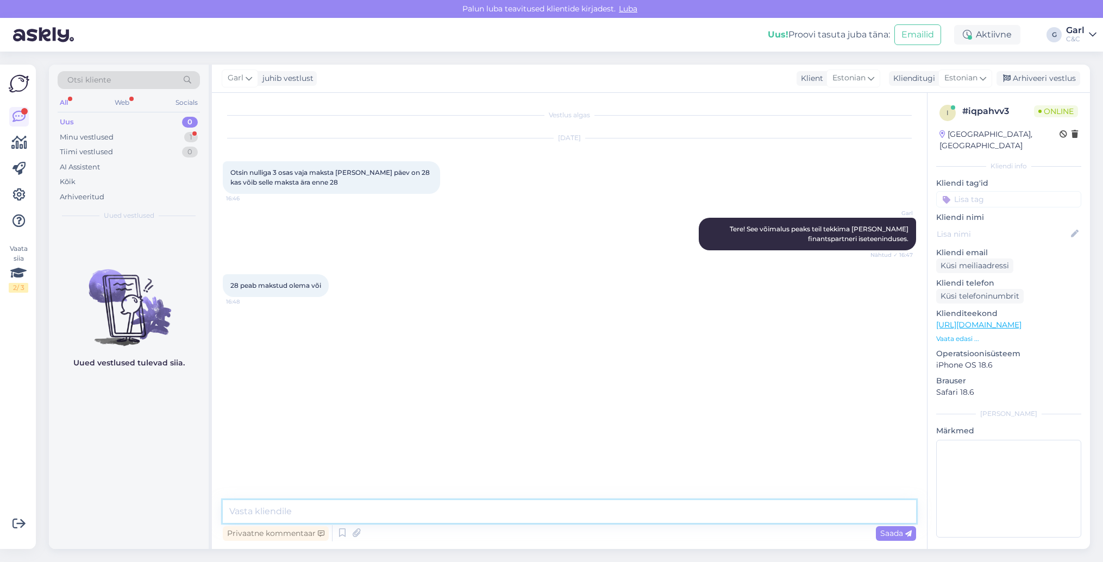
click at [363, 509] on textarea at bounding box center [569, 511] width 693 height 23
type textarea "See sõltub Teie määratud maksekuupäevaks. Soovitan järelmaksulepinguga seonduva…"
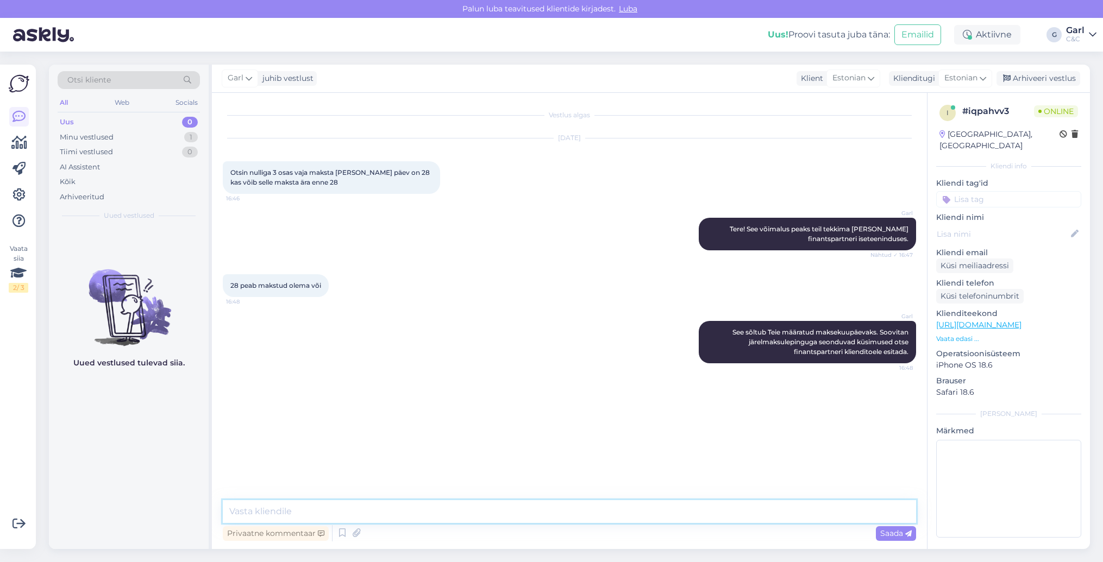
click at [354, 510] on textarea at bounding box center [569, 511] width 693 height 23
click at [353, 509] on textarea at bounding box center [569, 511] width 693 height 23
click at [166, 133] on div "Minu vestlused 1" at bounding box center [129, 137] width 142 height 15
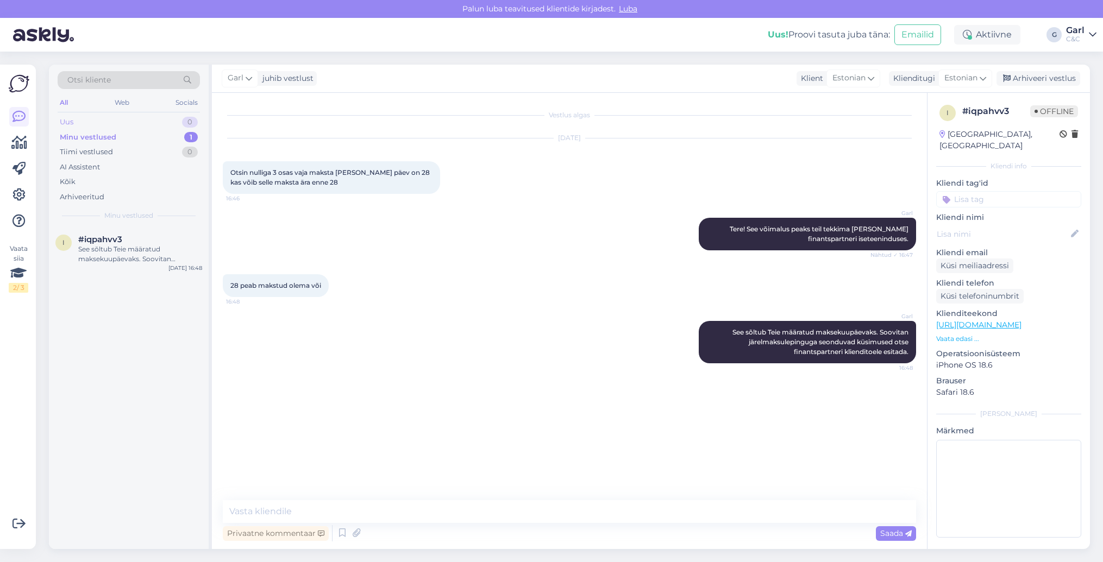
click at [166, 123] on div "Uus 0" at bounding box center [129, 122] width 142 height 15
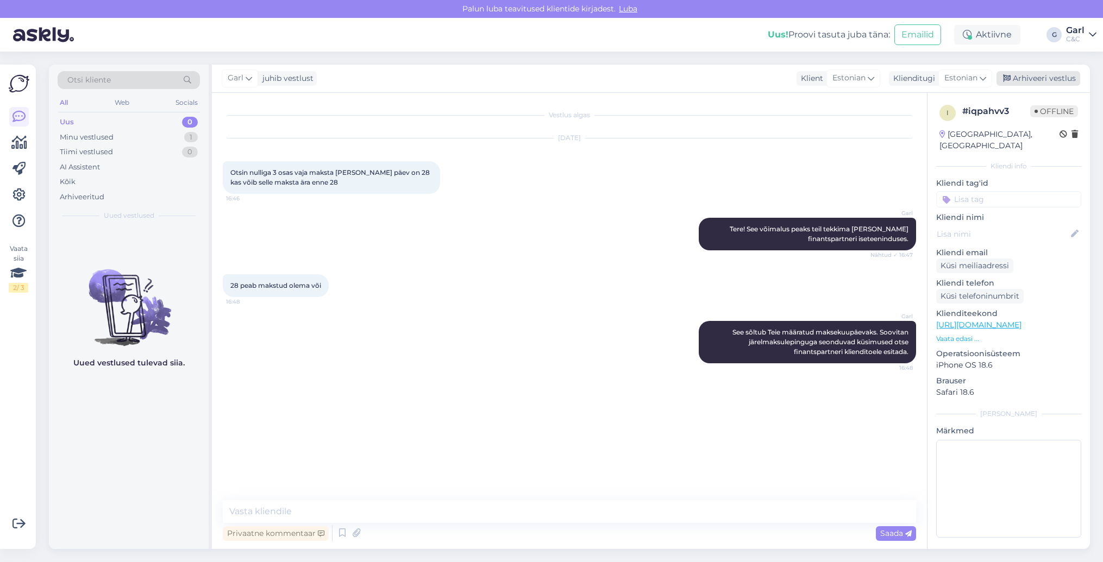
click at [1046, 79] on div "Arhiveeri vestlus" at bounding box center [1038, 78] width 84 height 15
